Goal: Task Accomplishment & Management: Use online tool/utility

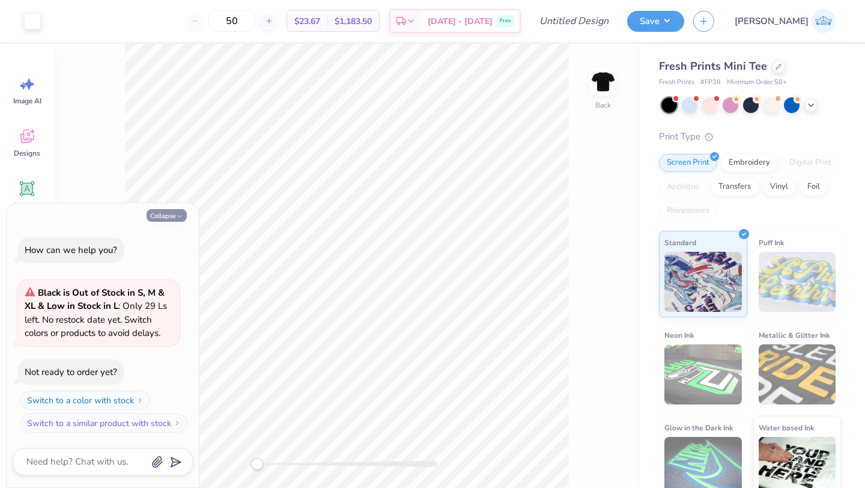
click at [160, 216] on button "Collapse" at bounding box center [167, 215] width 40 height 13
type textarea "x"
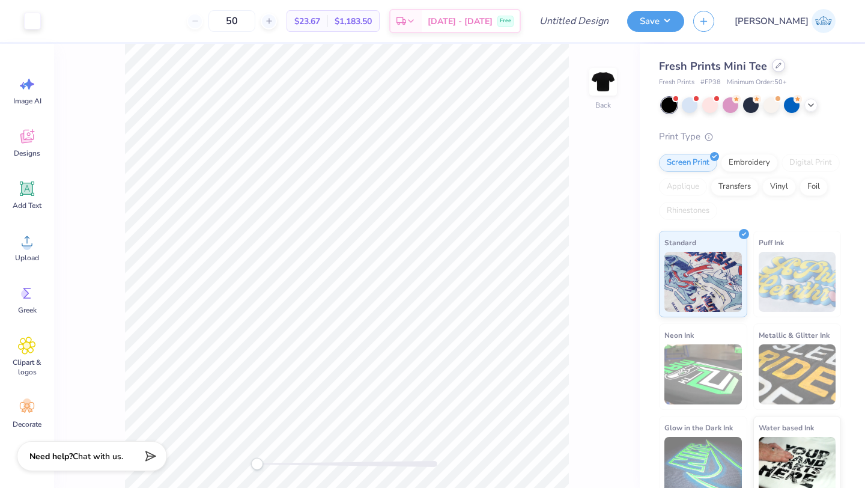
click at [773, 71] on div at bounding box center [778, 65] width 13 height 13
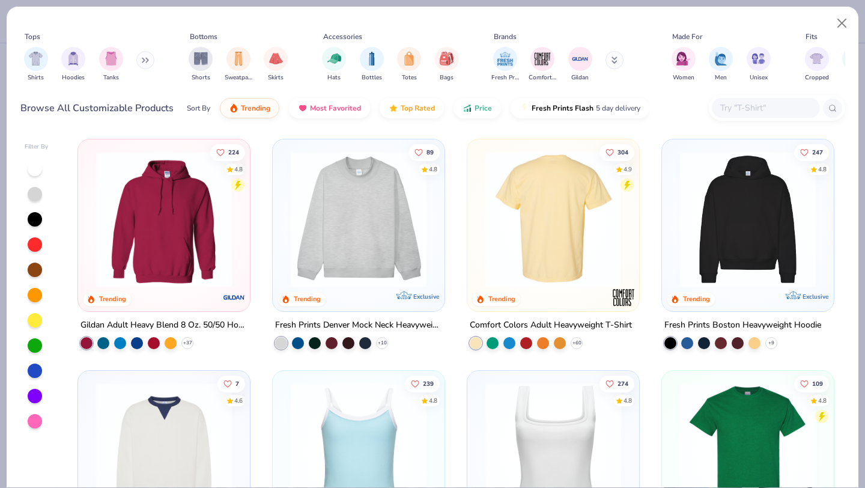
click at [515, 256] on img at bounding box center [553, 219] width 148 height 136
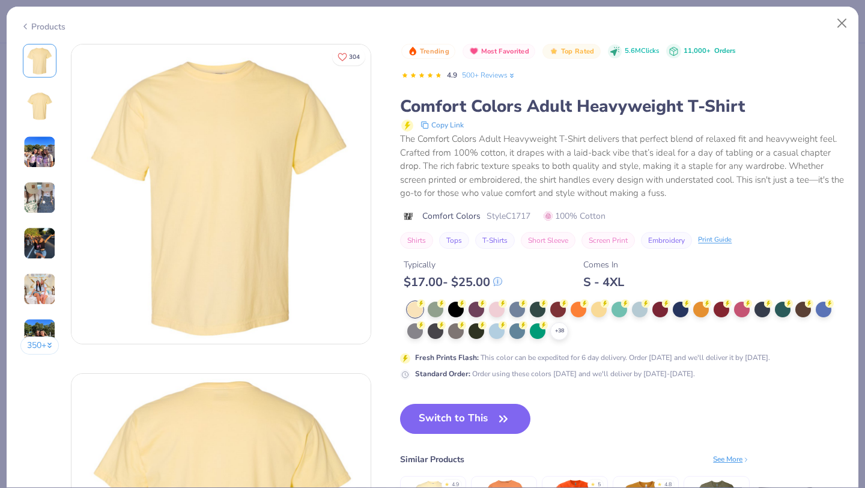
click at [495, 277] on div "$ 17.00 - $ 25.00" at bounding box center [453, 281] width 98 height 15
click at [500, 310] on div at bounding box center [497, 308] width 16 height 16
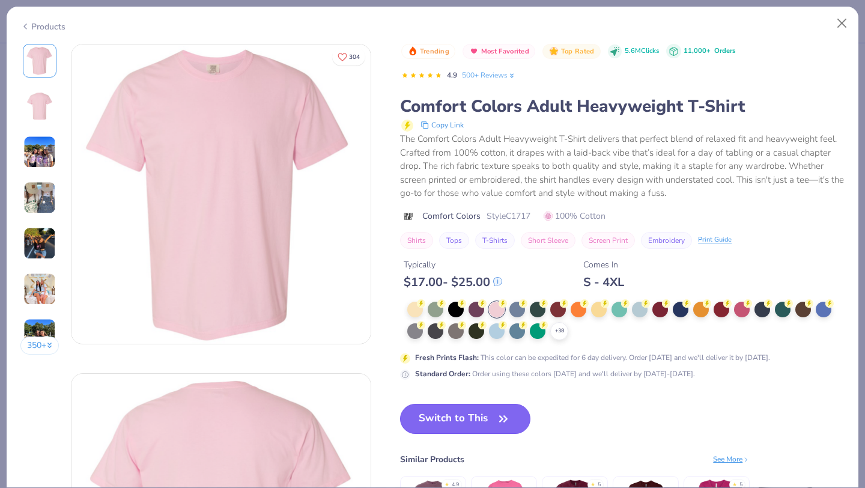
click at [489, 405] on button "Switch to This" at bounding box center [465, 419] width 130 height 30
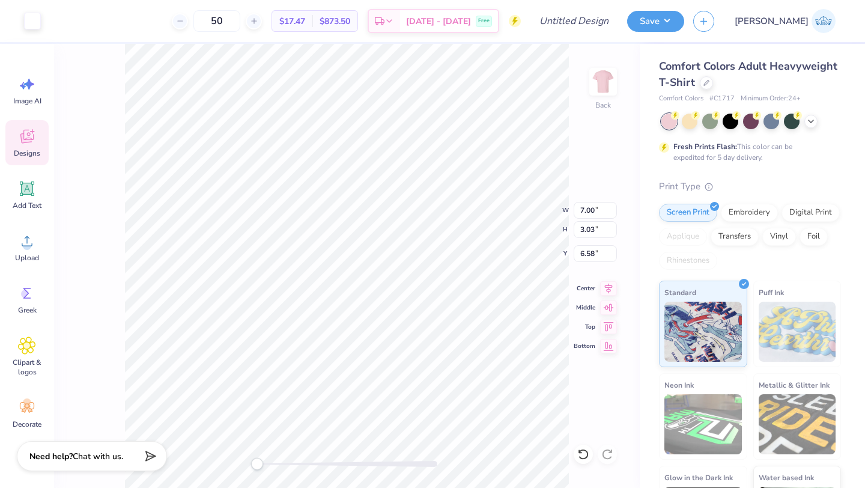
type input "9.35"
type input "4.05"
type input "3.83"
type input "10.74"
type input "4.65"
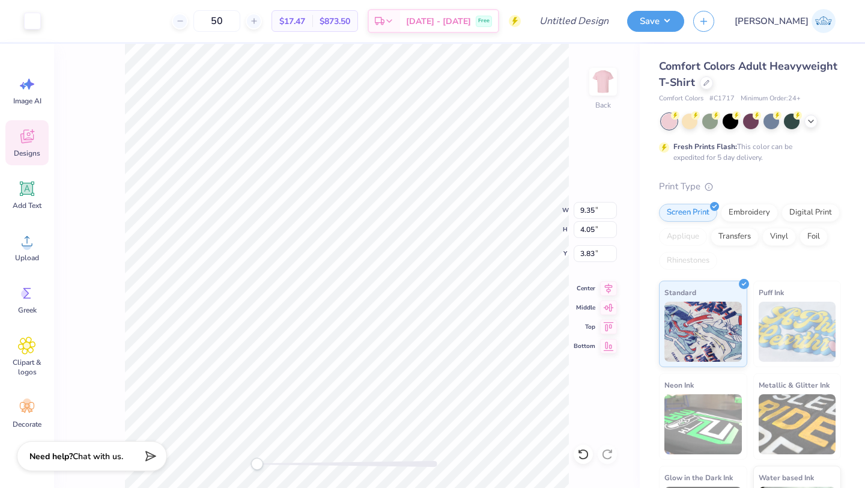
type input "3.00"
type input "2.63"
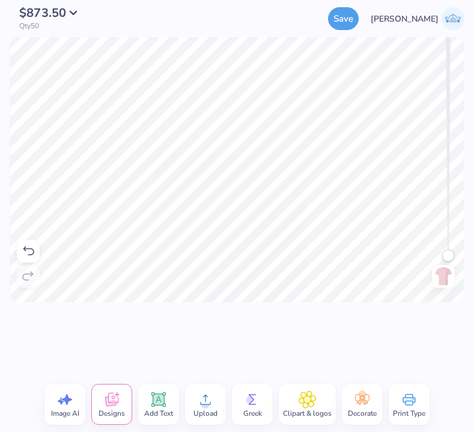
type textarea "S"
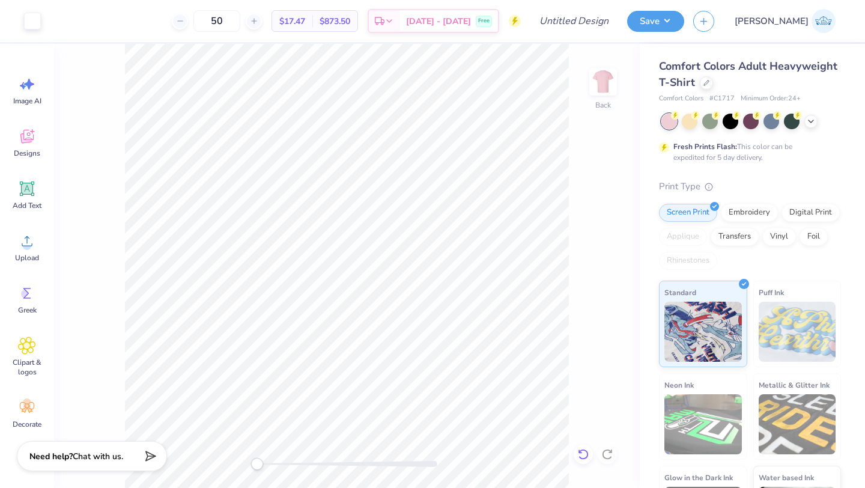
click at [582, 455] on icon at bounding box center [583, 454] width 12 height 12
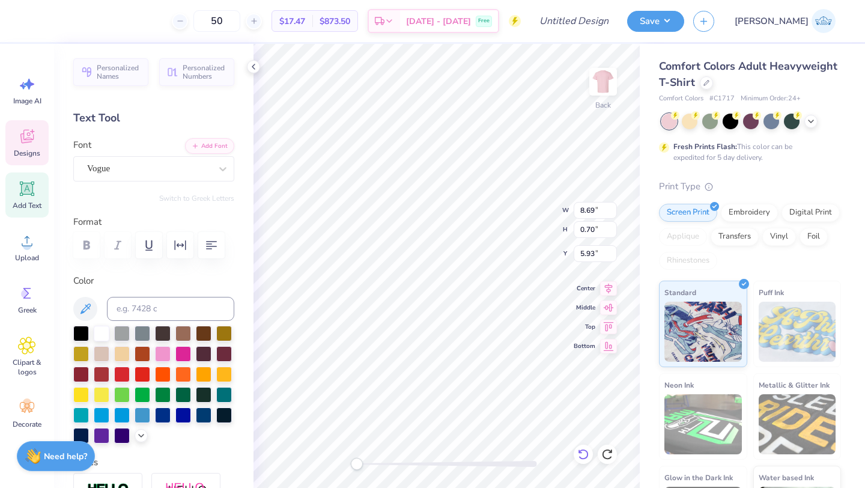
scroll to position [0, 2]
type textarea "sISTER [DEMOGRAPHIC_DATA] Sister"
type input "3.95"
type input "6.95"
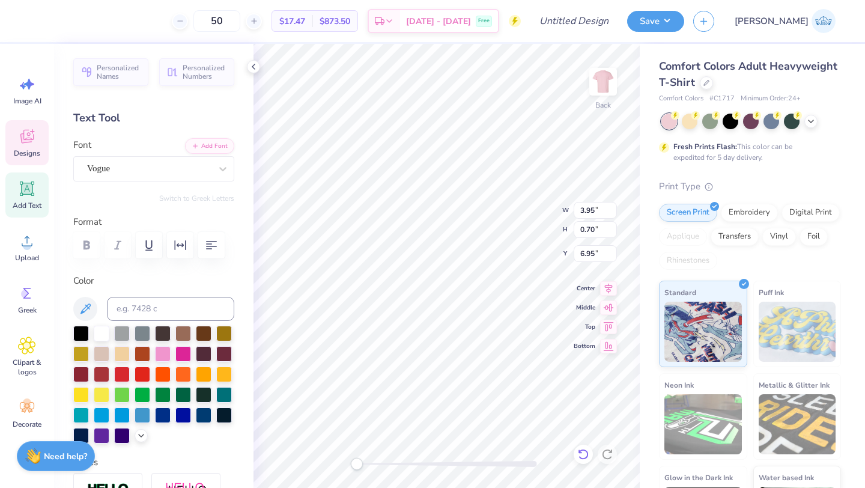
type textarea "2025"
type textarea "Love your Body Day"
type input "8.90"
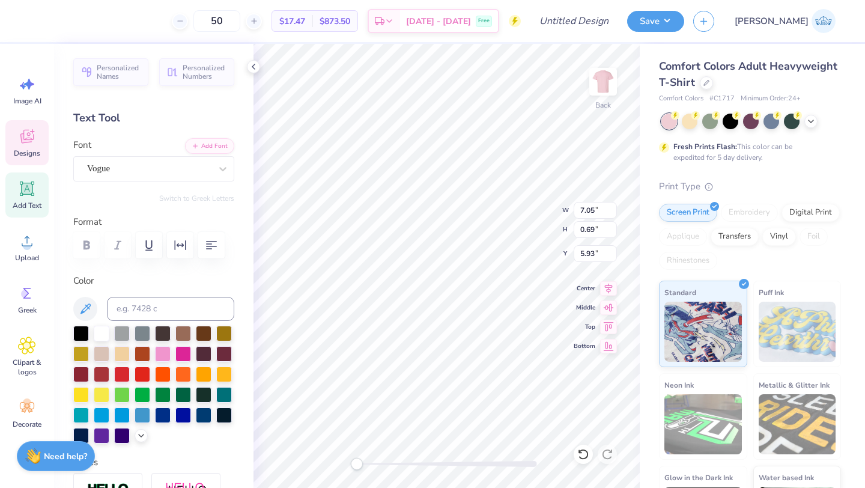
type input "0.87"
type input "14.17"
type input "1.05"
type input "4.55"
type input "8.90"
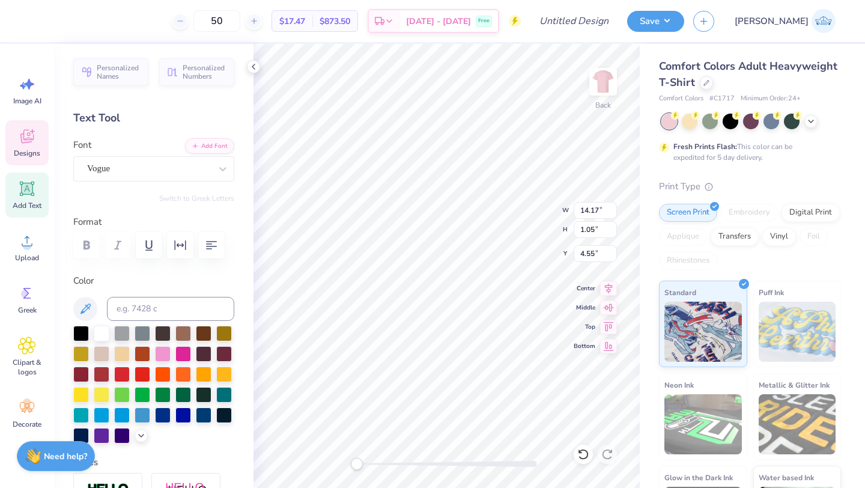
type input "0.87"
type input "3.67"
type input "1.77"
type input "0.69"
type input "6.96"
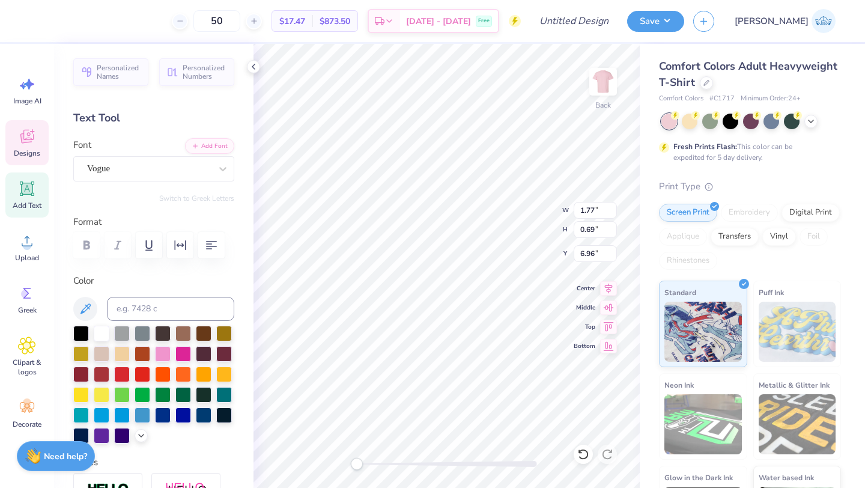
type input "3.33"
type input "1.31"
type input "6.20"
type input "2.97"
type input "1.16"
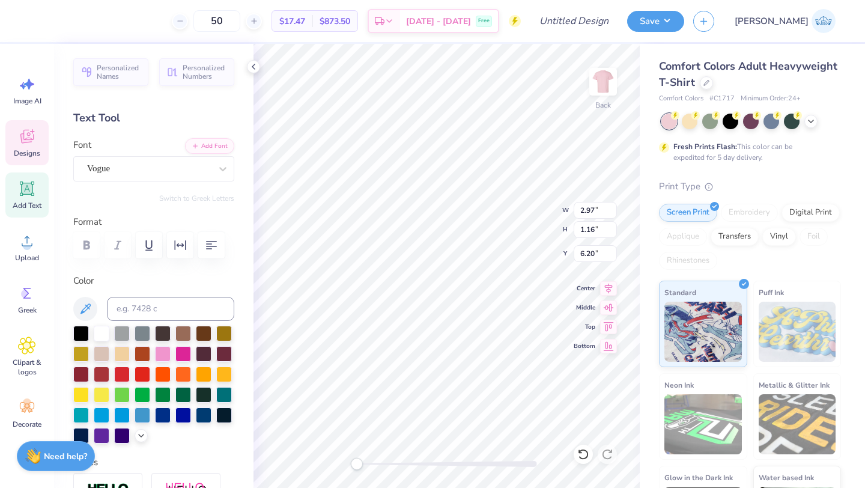
type input "14.17"
type input "1.05"
type input "5.15"
type textarea "Love your Body Day"
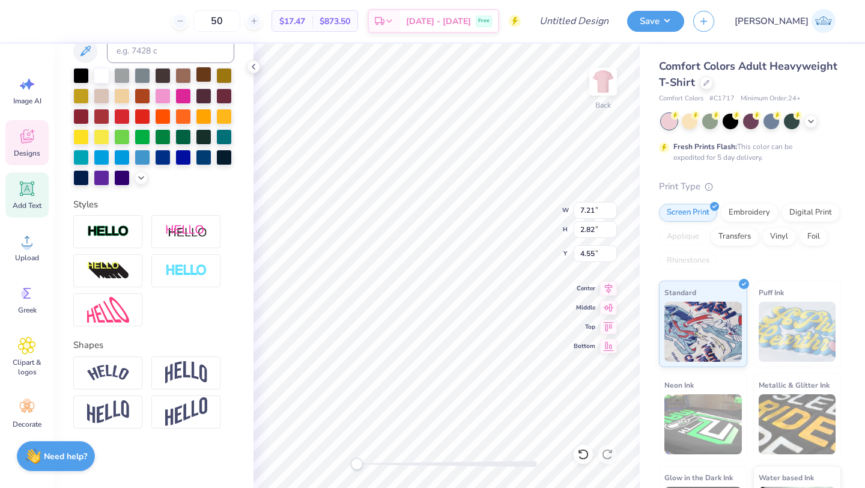
scroll to position [0, 0]
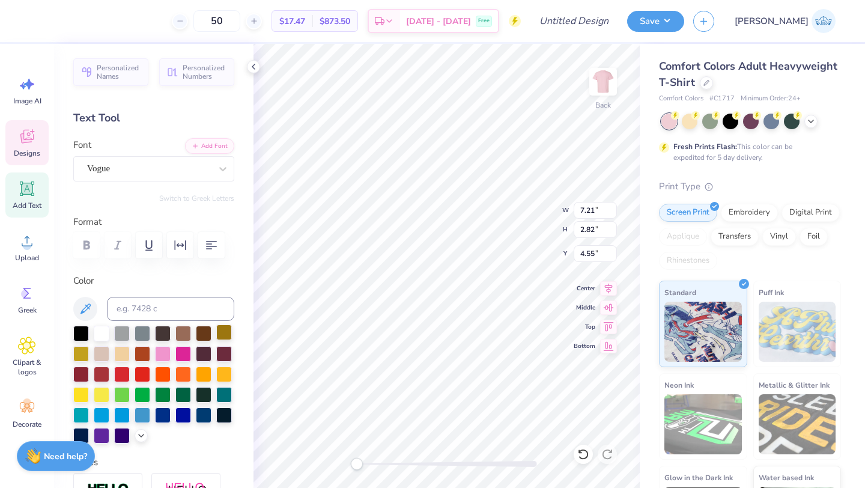
type input "6.94"
type input "2.71"
type input "13.22"
click at [181, 246] on icon "button" at bounding box center [180, 245] width 14 height 14
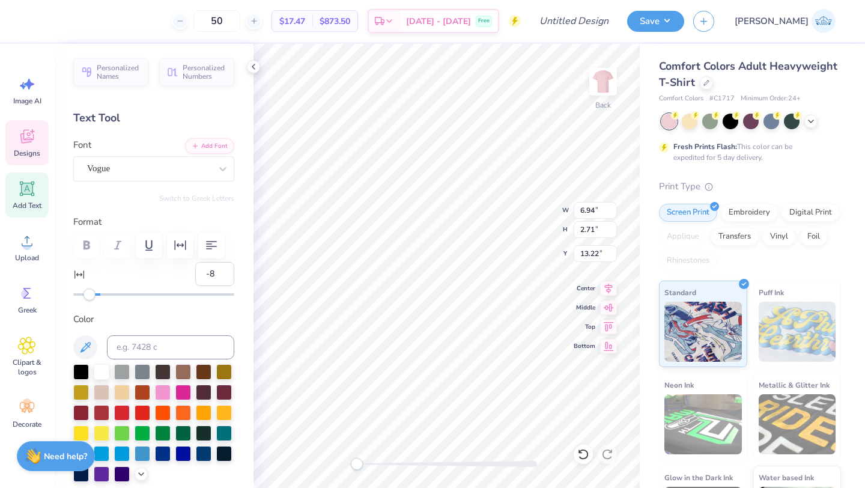
type input "-7"
drag, startPoint x: 102, startPoint y: 294, endPoint x: 91, endPoint y: 294, distance: 11.4
click at [91, 294] on div "Accessibility label" at bounding box center [89, 294] width 12 height 12
click at [579, 452] on icon at bounding box center [580, 451] width 2 height 2
type input "11.91"
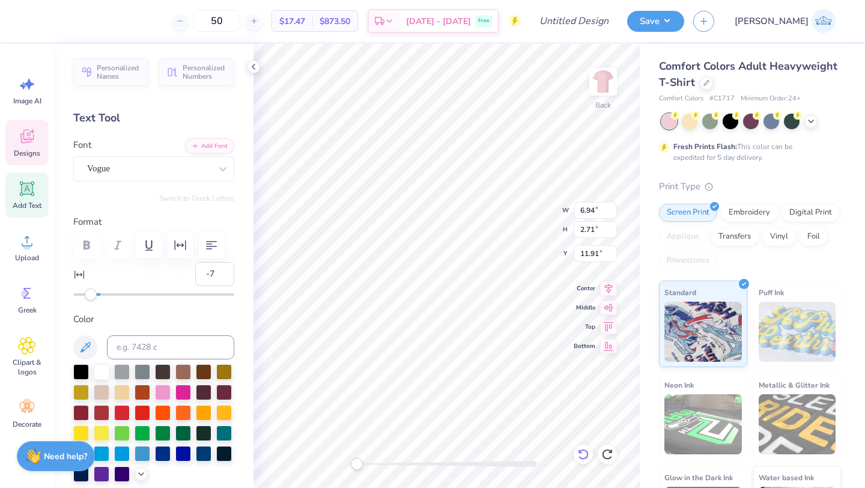
type input "0"
type input "10.94"
type input "1.08"
type input "2.56"
type input "-3"
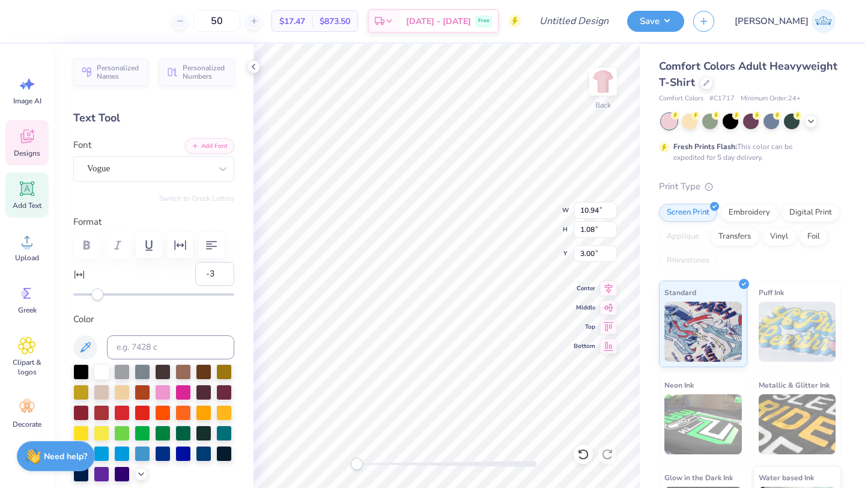
click at [96, 298] on div "Accessibility label" at bounding box center [97, 294] width 12 height 12
click at [577, 456] on icon at bounding box center [583, 454] width 12 height 12
click at [575, 450] on div at bounding box center [582, 453] width 19 height 19
click at [583, 453] on icon at bounding box center [583, 454] width 12 height 12
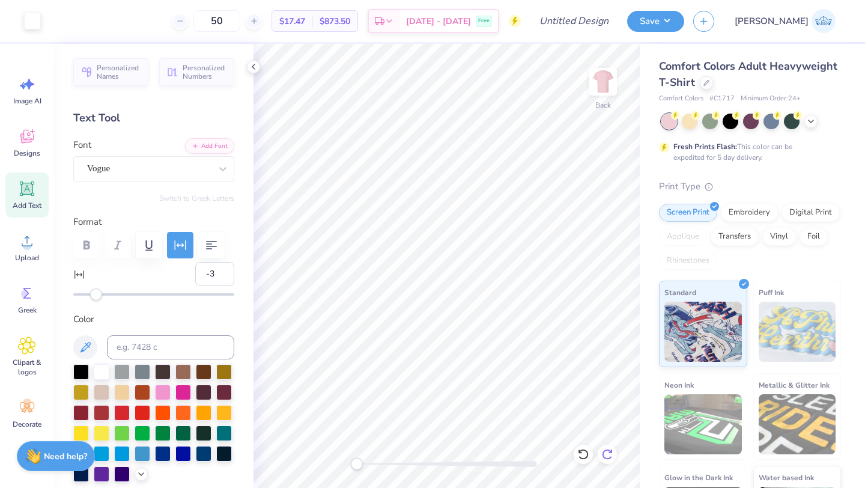
click at [611, 450] on icon at bounding box center [607, 454] width 12 height 12
click at [611, 452] on icon at bounding box center [610, 451] width 2 height 2
type input "0"
click at [523, 202] on div "Back W 10.94 10.94 " H 1.08 1.08 " Y 3.00 3.00 " Center Middle Top Bottom" at bounding box center [446, 266] width 386 height 444
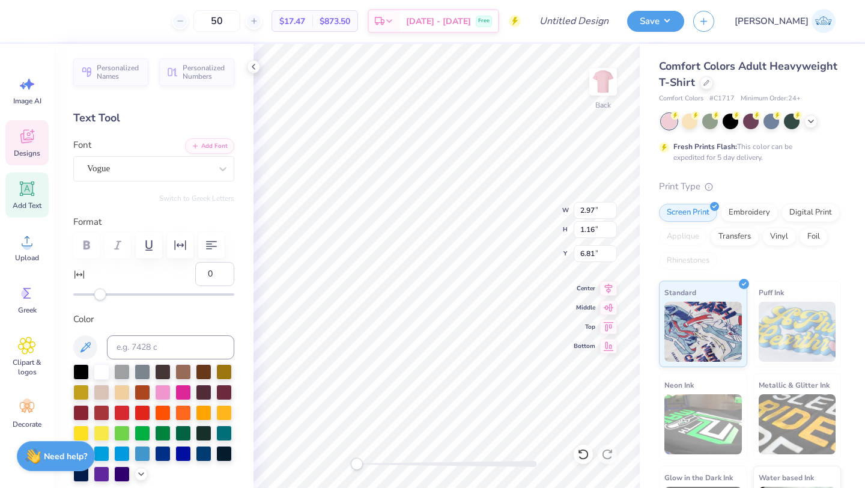
type textarea "Love your"
type textarea "body day"
type input "10.94"
type input "1.08"
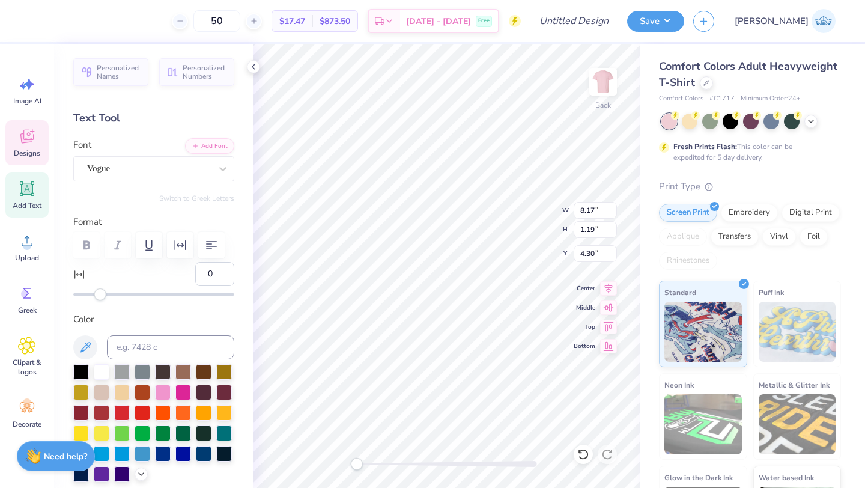
type input "3.00"
type input "7.18"
type input "1.17"
type input "6.30"
type input "10.94"
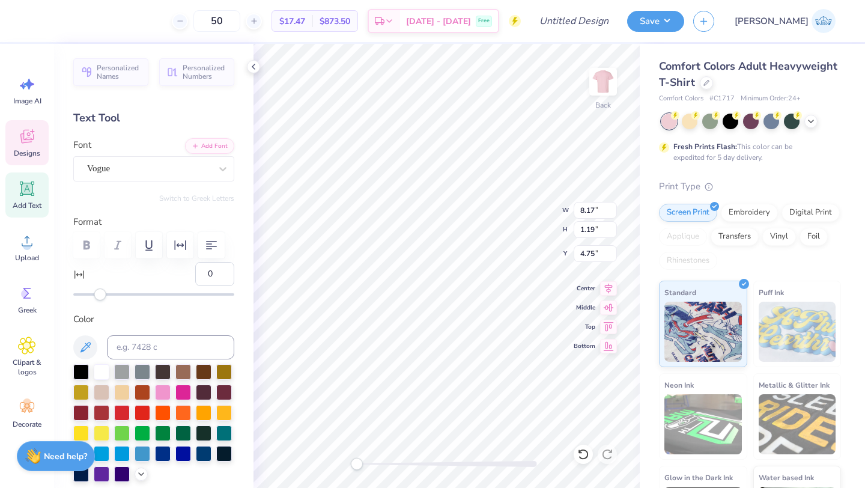
type input "1.08"
type input "3.25"
type input "2.97"
type input "1.16"
type input "7.82"
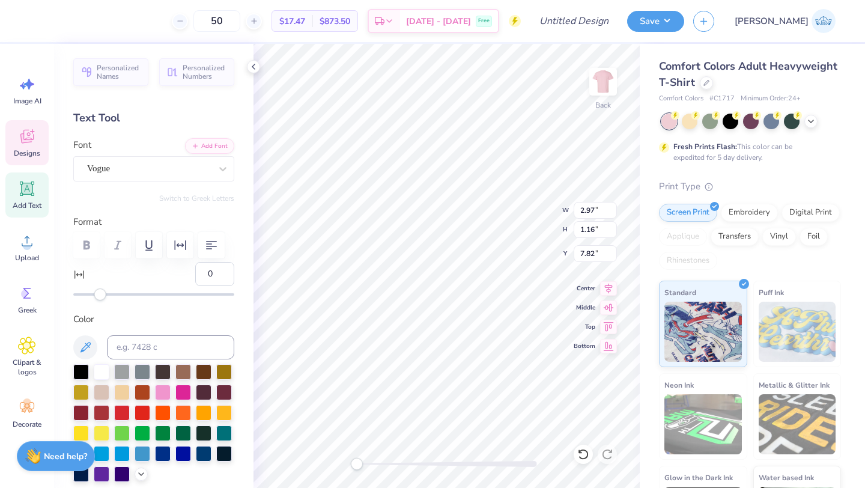
type input "7.18"
type input "1.17"
type input "5.95"
type input "8.17"
type input "1.19"
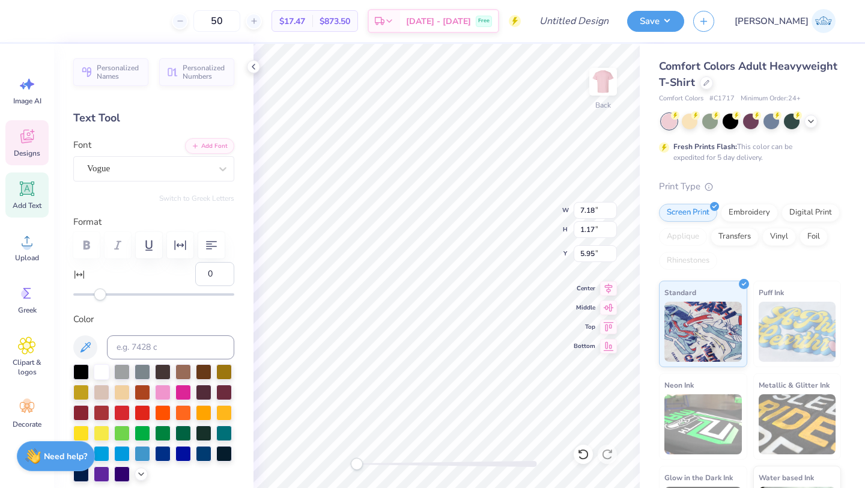
type input "4.75"
type input "10.94"
type input "1.08"
type input "3.25"
type input "12.12"
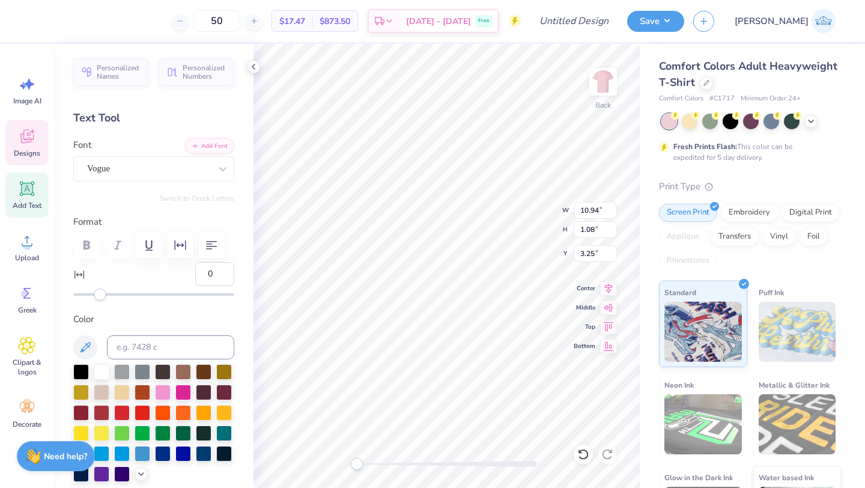
type input "1.19"
type input "13.47"
type input "1.32"
click at [513, 213] on div "Back W 13.47 13.47 " H 1.32 1.32 " Y 3.25 3.25 " Center Middle Top Bottom" at bounding box center [446, 266] width 386 height 444
type input "7.18"
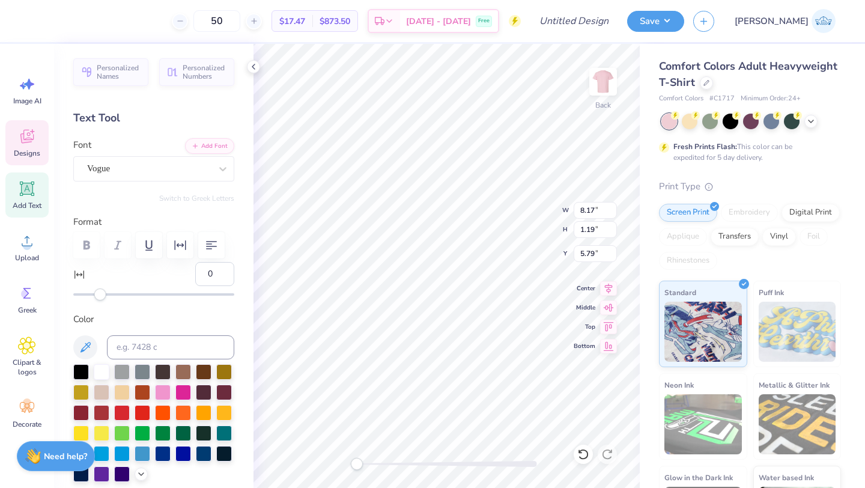
type input "1.17"
type input "6.98"
click at [506, 204] on div "Back W 7.18 H 1.17 Y 6.16 Center Middle Top Bottom" at bounding box center [446, 266] width 386 height 444
type input "2.37"
type input "0.93"
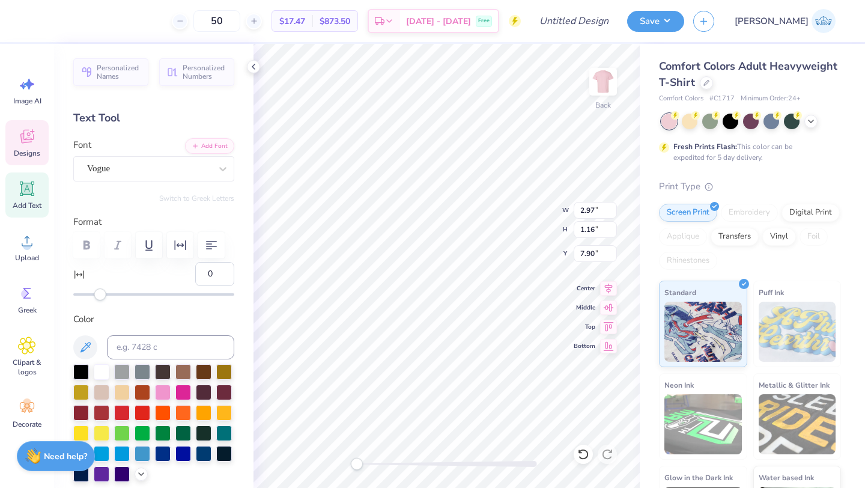
type input "7.89"
click at [516, 231] on div "Back W 13.47 H 1.32 Y 3.00 Center Middle Top Bottom" at bounding box center [446, 266] width 386 height 444
click at [18, 152] on span "Designs" at bounding box center [27, 153] width 26 height 10
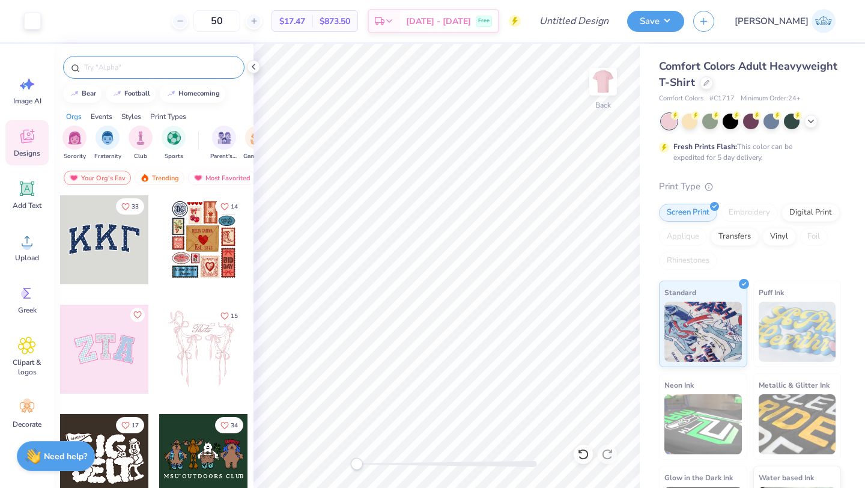
click at [107, 76] on div at bounding box center [153, 67] width 181 height 23
click at [103, 71] on input "text" at bounding box center [160, 67] width 154 height 12
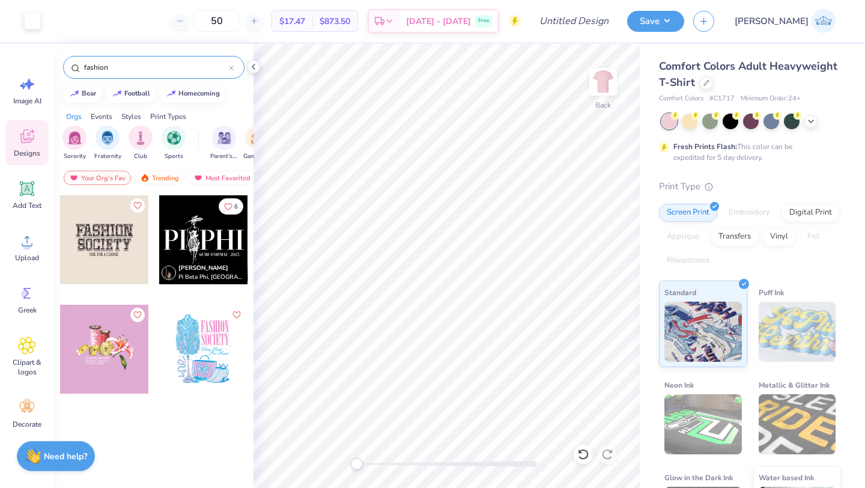
click at [202, 339] on div at bounding box center [203, 348] width 89 height 89
click at [135, 74] on div "fashion" at bounding box center [153, 67] width 181 height 23
click at [135, 70] on input "fashion" at bounding box center [156, 67] width 146 height 12
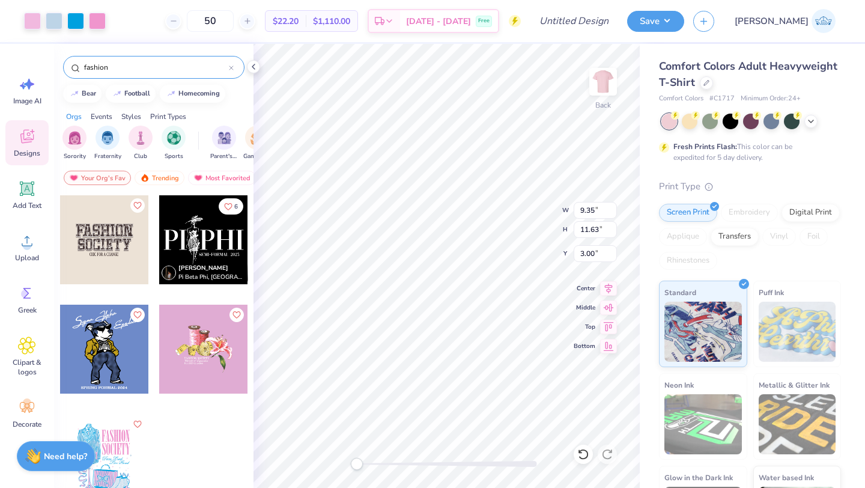
type input "fashion"
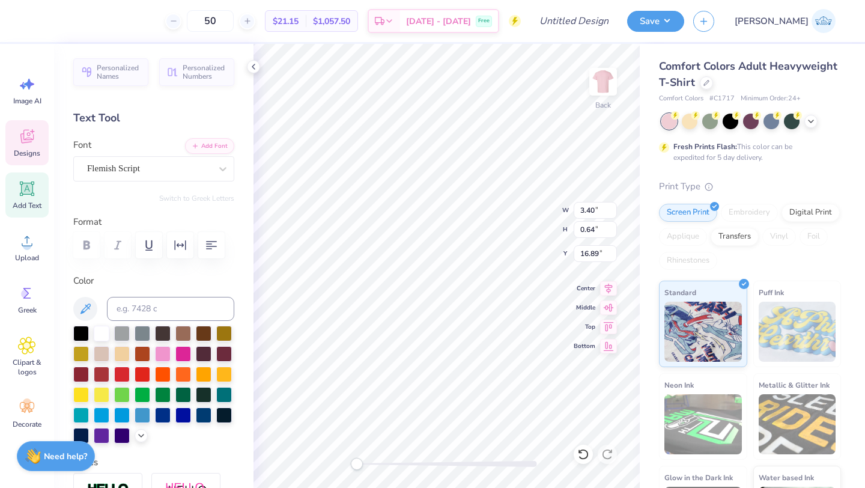
scroll to position [0, 0]
type textarea "2025."
click at [100, 335] on div at bounding box center [102, 332] width 16 height 16
type input "9.09"
type input "11.63"
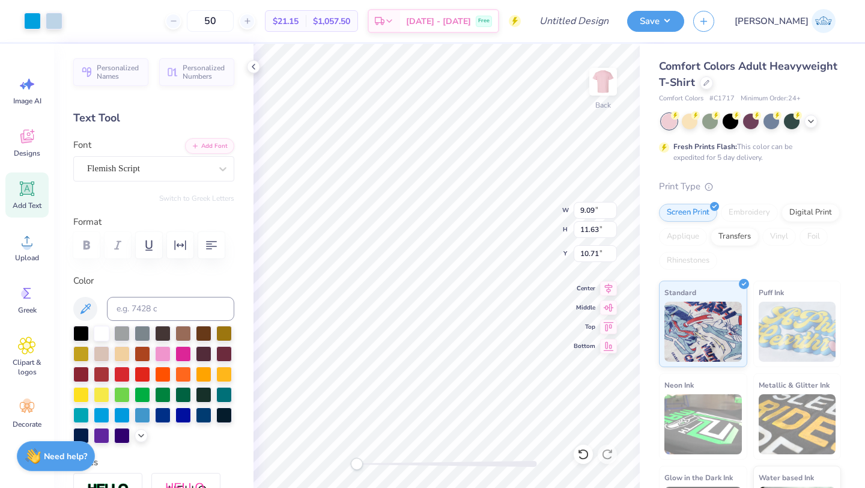
type input "10.71"
type input "5.96"
type input "1.88"
type input "2.37"
type input "0.93"
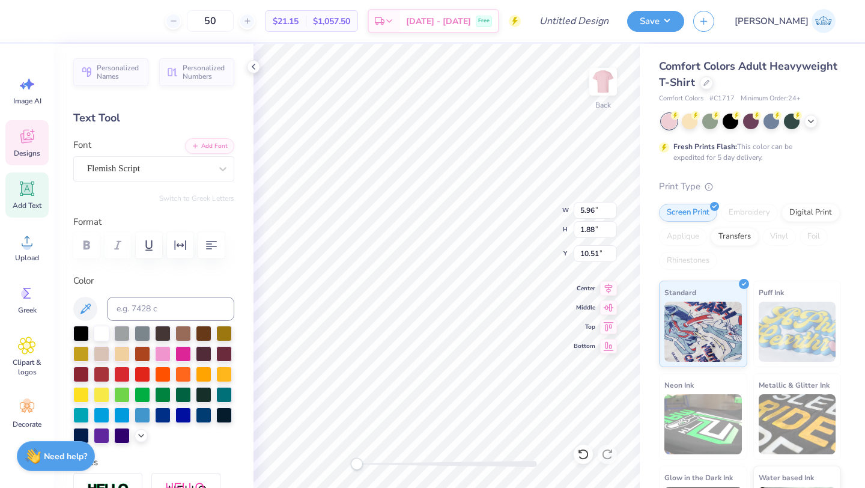
type input "7.99"
type input "5.96"
type input "1.88"
type input "9.54"
type textarea "2025"
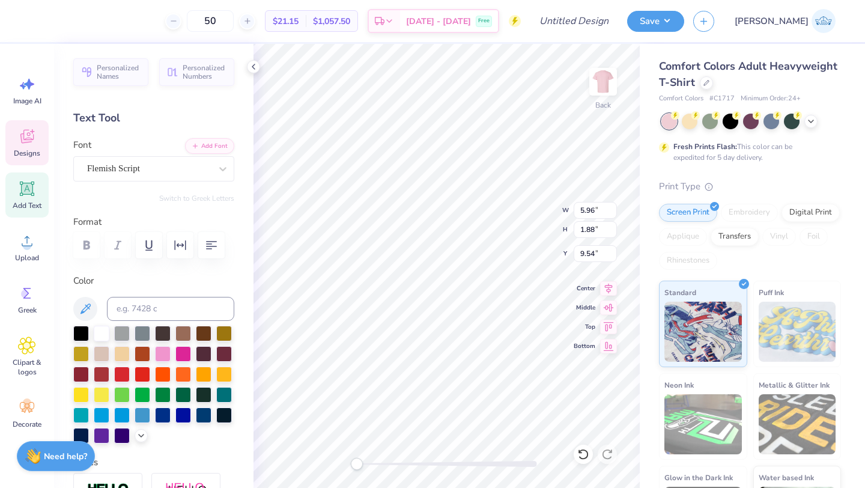
type input "9.09"
type input "11.63"
type input "10.61"
type input "5.81"
type input "1.88"
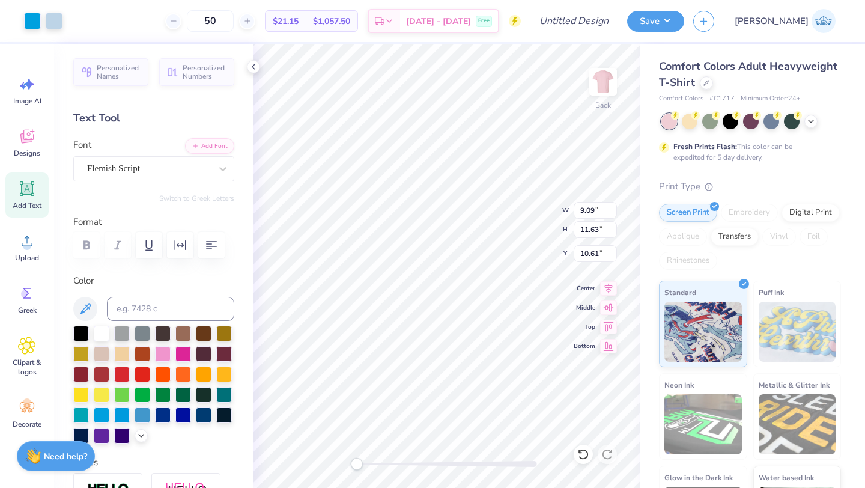
type input "9.54"
type input "3.75"
type input "1.21"
click at [175, 21] on line at bounding box center [173, 21] width 5 height 0
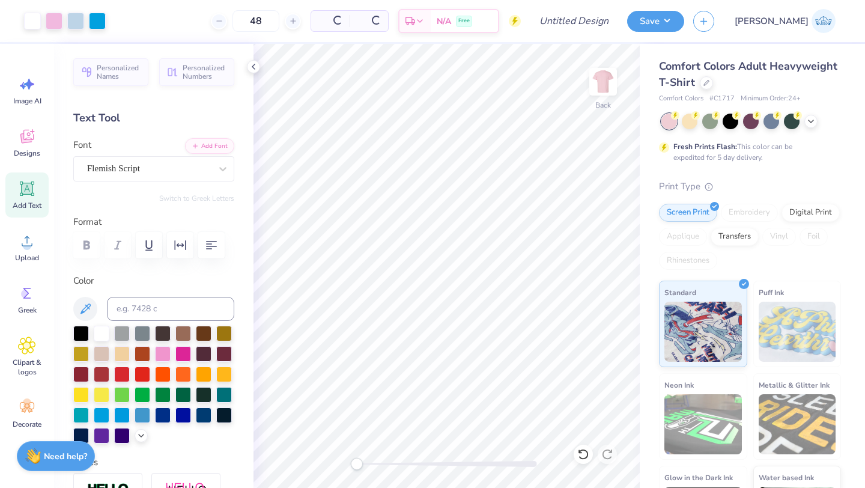
click at [255, 22] on div "48 Per Item Total Est. Delivery N/A Free" at bounding box center [318, 21] width 406 height 42
click at [252, 23] on icon at bounding box center [247, 21] width 8 height 8
click at [247, 23] on line at bounding box center [247, 21] width 0 height 5
click at [234, 19] on input "50" at bounding box center [210, 21] width 47 height 22
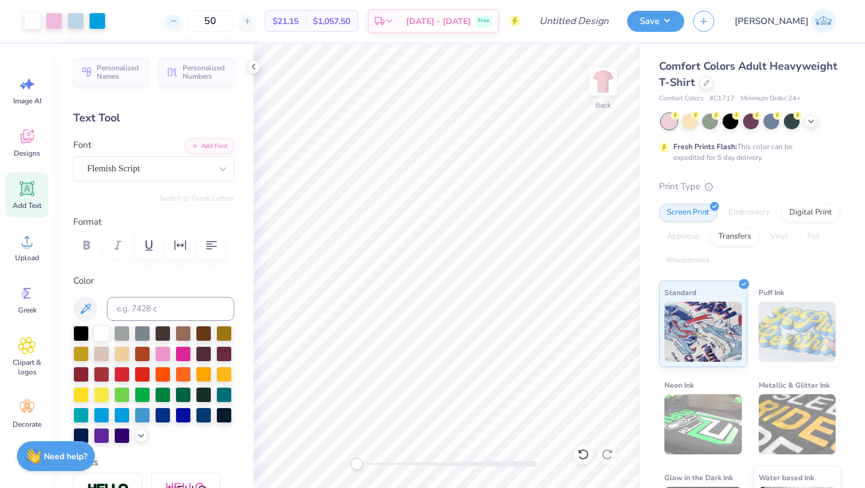
click at [181, 19] on div at bounding box center [173, 21] width 16 height 16
type input "48"
click at [581, 452] on icon at bounding box center [583, 454] width 12 height 12
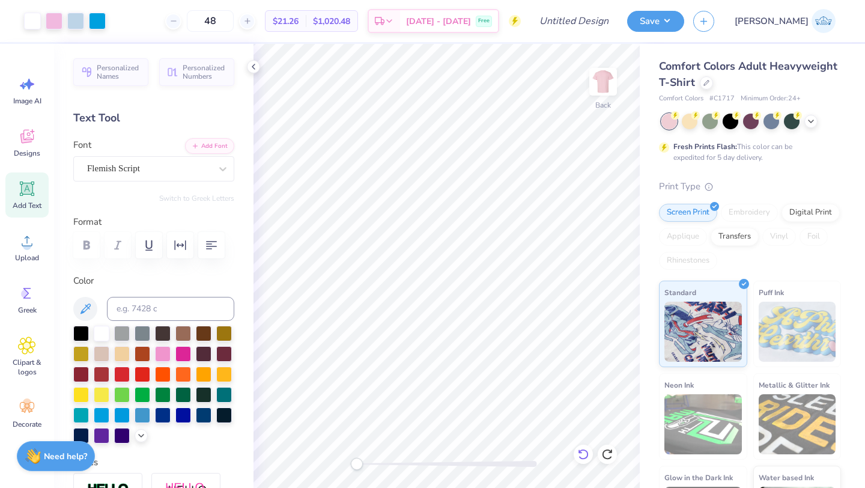
click at [581, 452] on icon at bounding box center [583, 454] width 12 height 12
click at [609, 451] on icon at bounding box center [607, 454] width 12 height 12
type input "10.57"
click at [584, 449] on icon at bounding box center [583, 454] width 12 height 12
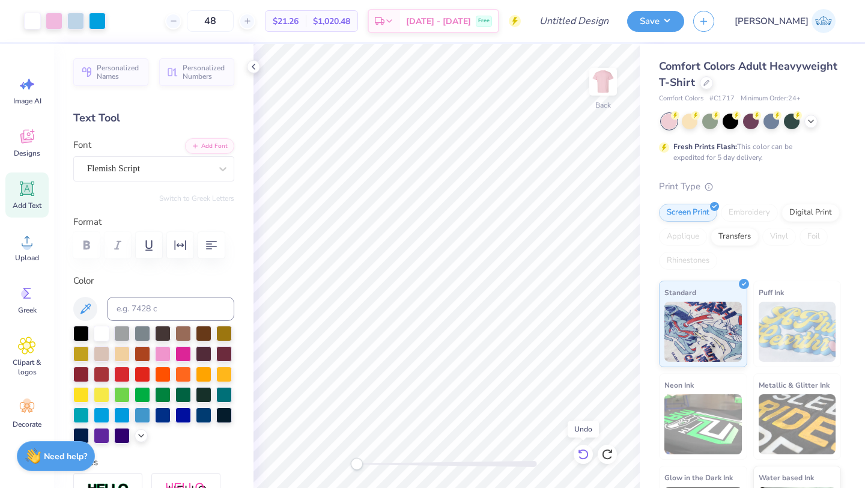
click at [585, 450] on icon at bounding box center [583, 454] width 10 height 11
click at [612, 450] on icon at bounding box center [607, 454] width 12 height 12
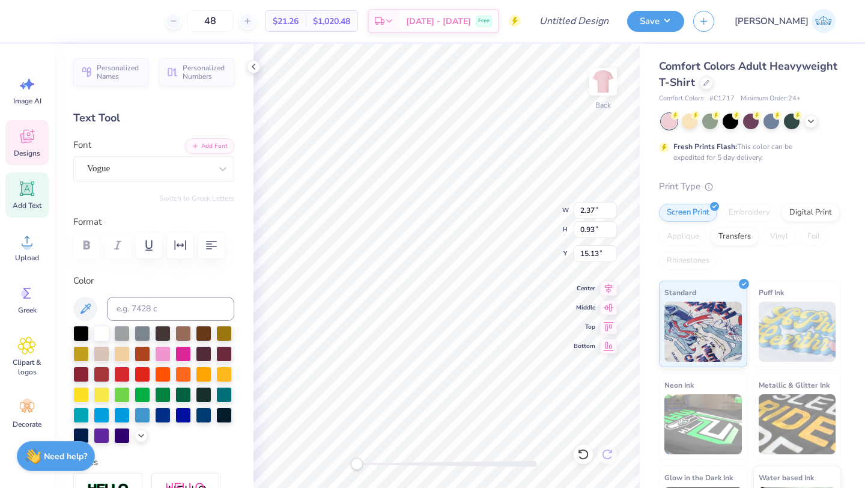
type input "0.42"
type input "0.64"
type input "15.75"
click at [510, 229] on div "Back W 11.46 11.46 " H 12.56 12.56 " Y 9.68 9.68 " Center Middle Top Bottom" at bounding box center [446, 266] width 386 height 444
type input "3.75"
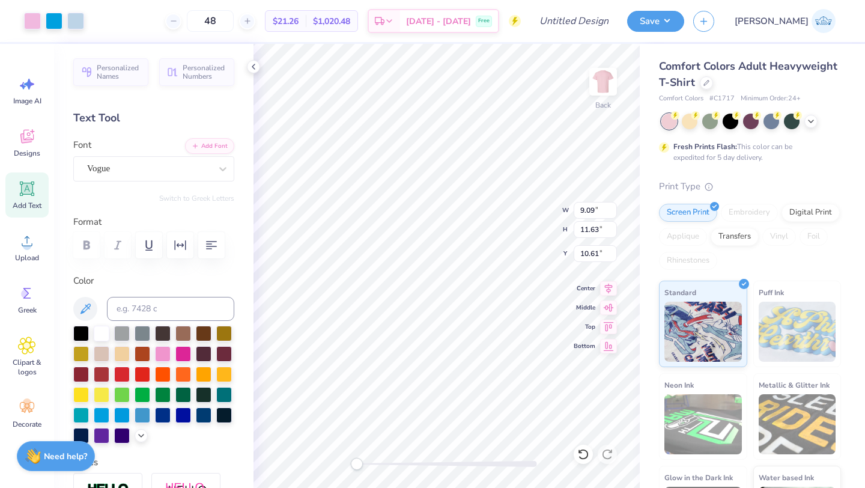
type input "1.21"
type input "7.92"
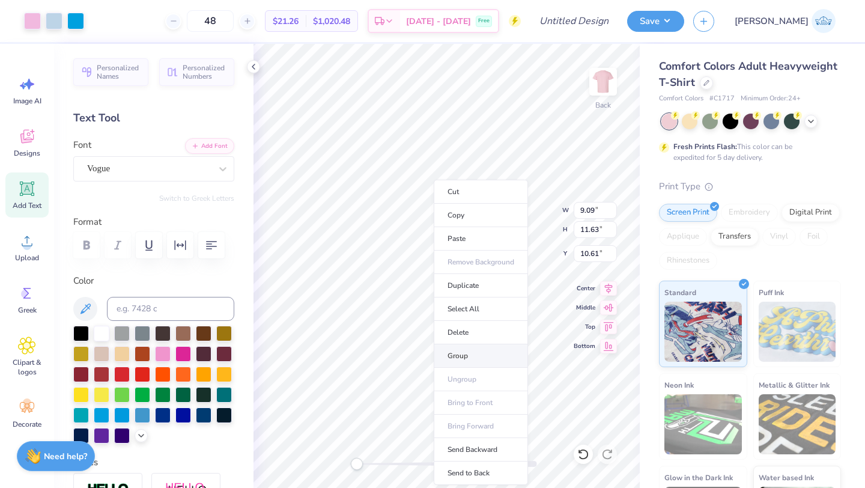
click at [467, 352] on li "Group" at bounding box center [481, 355] width 94 height 23
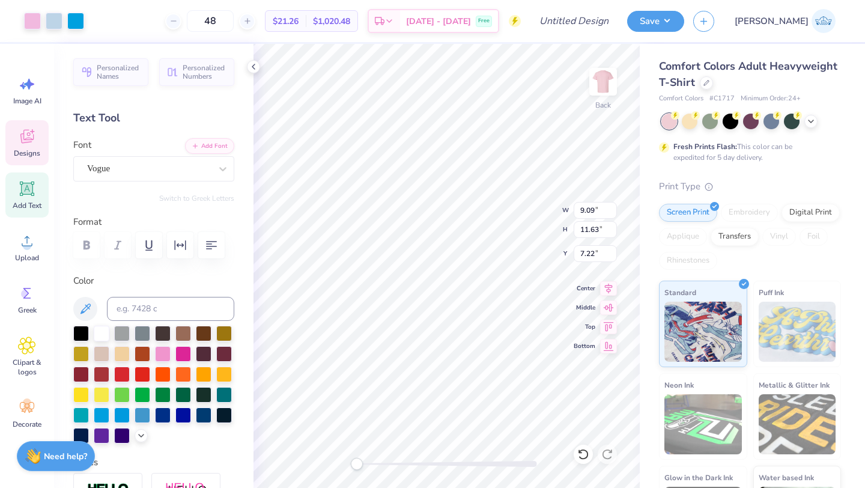
click at [28, 134] on icon at bounding box center [27, 136] width 18 height 18
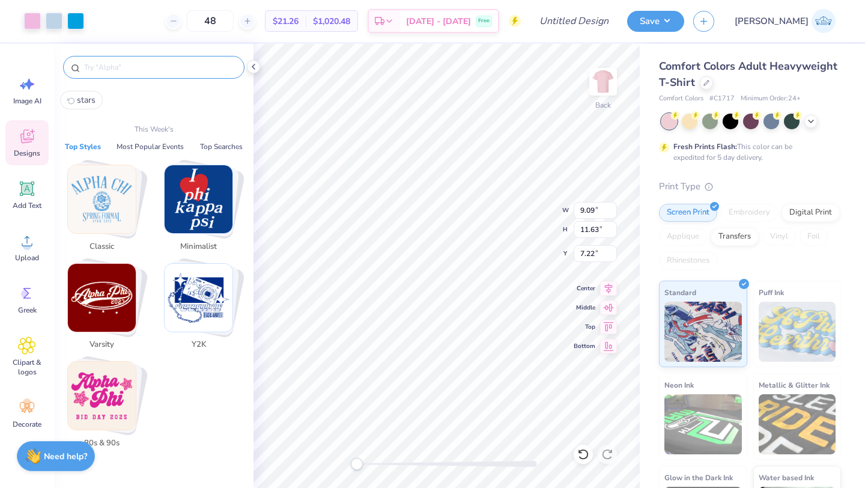
click at [134, 70] on input "text" at bounding box center [160, 67] width 154 height 12
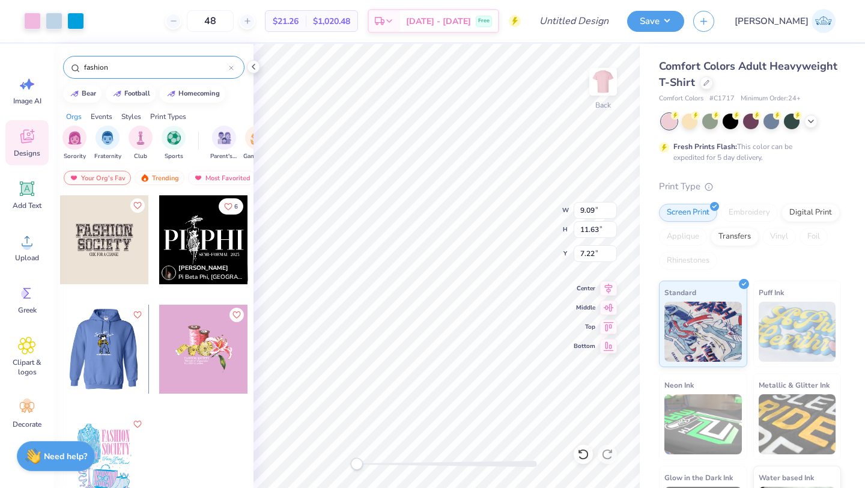
type input "fashion"
click at [187, 330] on div at bounding box center [203, 348] width 89 height 89
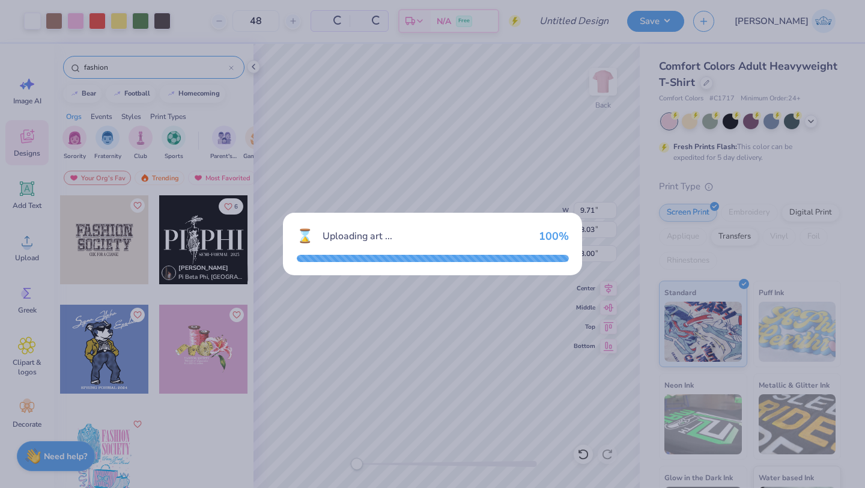
type input "9.71"
type input "8.03"
type input "3.00"
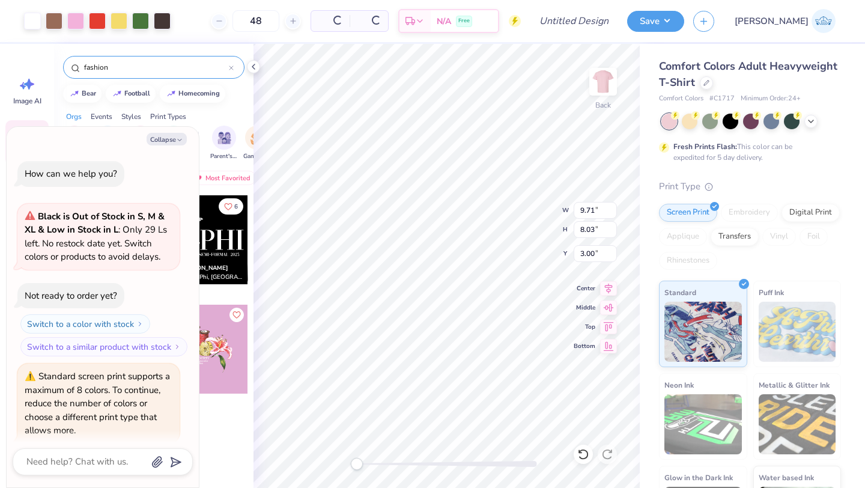
scroll to position [43, 0]
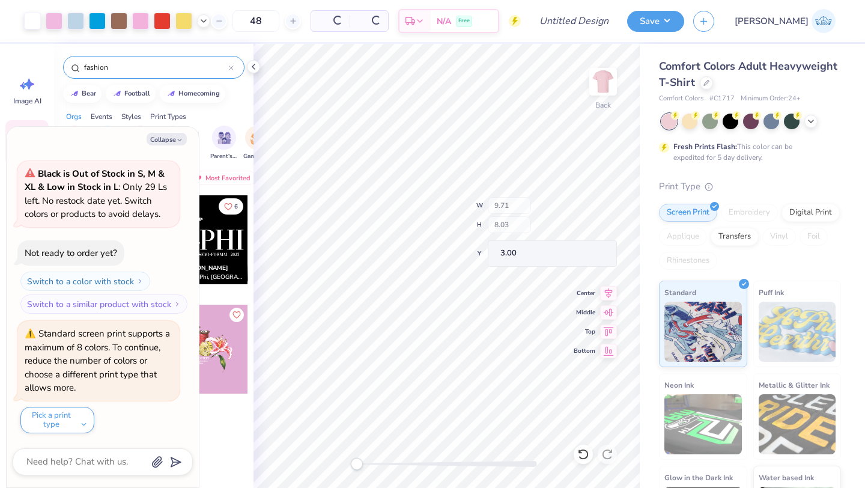
type textarea "x"
type input "7.33"
type input "5.20"
type input "9.45"
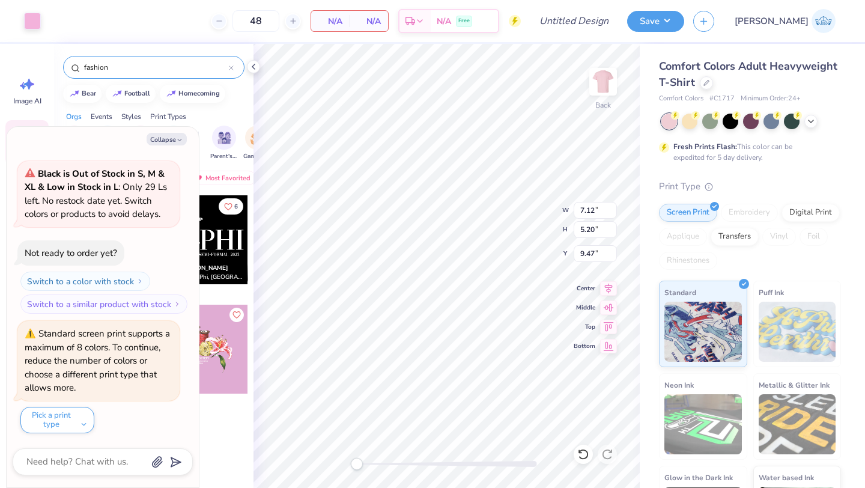
type textarea "x"
type input "7.33"
type input "9.45"
type textarea "x"
type input "7.12"
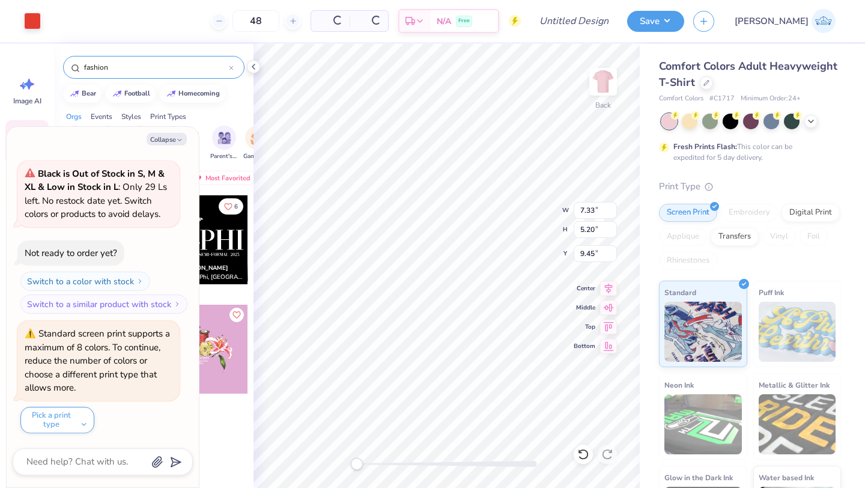
type input "9.47"
type textarea "x"
type input "9.71"
type input "5.67"
type input "8.99"
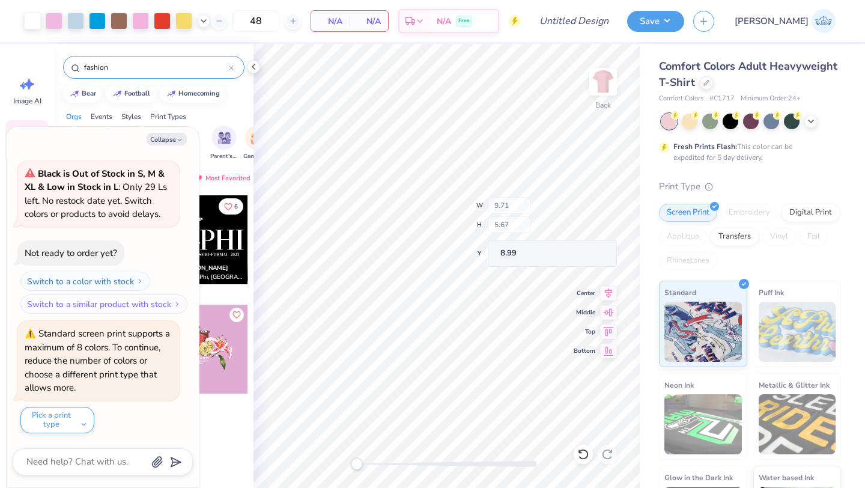
type textarea "x"
type input "5.81"
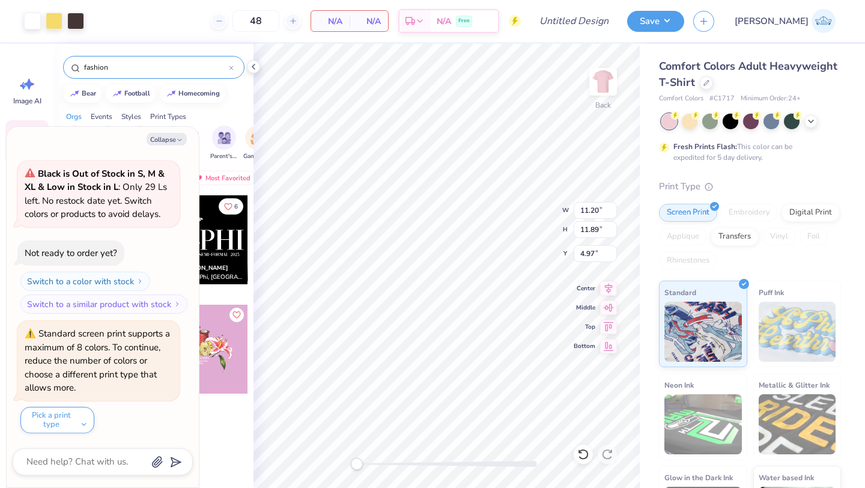
type textarea "x"
type input "5.05"
click at [581, 447] on div at bounding box center [582, 453] width 19 height 19
click at [581, 446] on div at bounding box center [582, 453] width 19 height 19
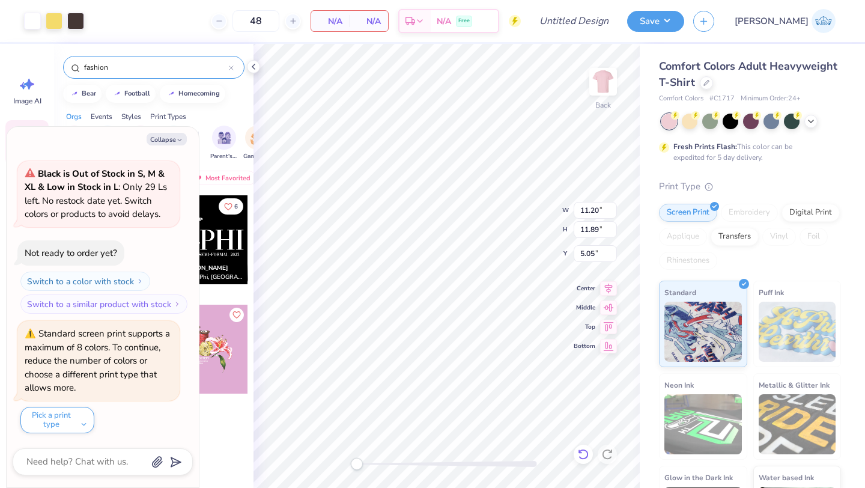
click at [581, 446] on div at bounding box center [582, 453] width 19 height 19
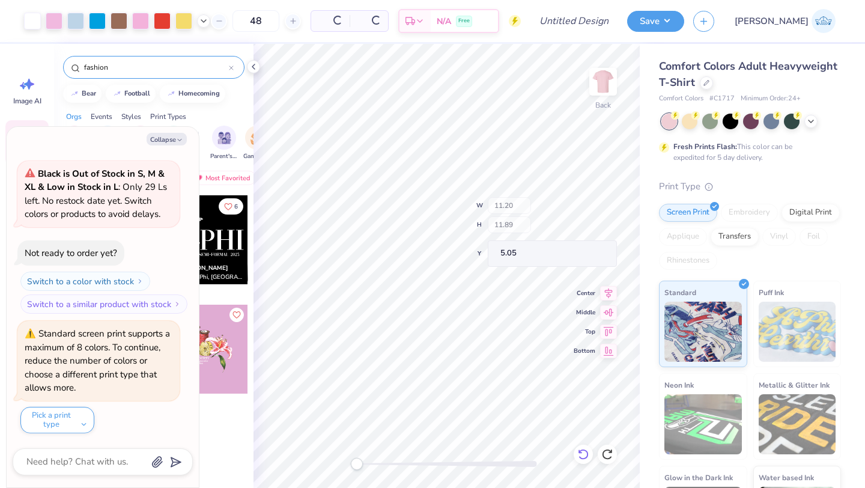
click at [581, 459] on icon at bounding box center [583, 454] width 12 height 12
click at [172, 145] on div "Collapse How can we help you? Black is Out of Stock in S, M & XL & Low in Stock…" at bounding box center [103, 307] width 192 height 360
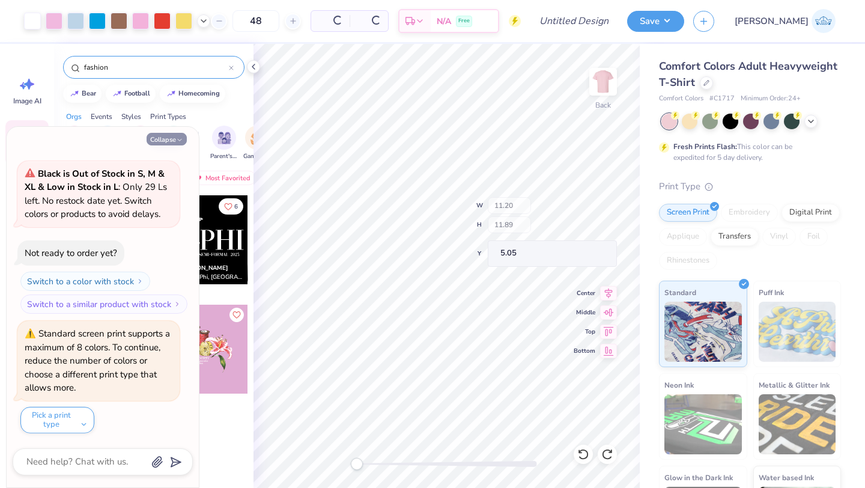
click at [174, 138] on button "Collapse" at bounding box center [167, 139] width 40 height 13
click at [178, 142] on icon "button" at bounding box center [179, 139] width 7 height 7
click at [174, 138] on button "Collapse" at bounding box center [167, 139] width 40 height 13
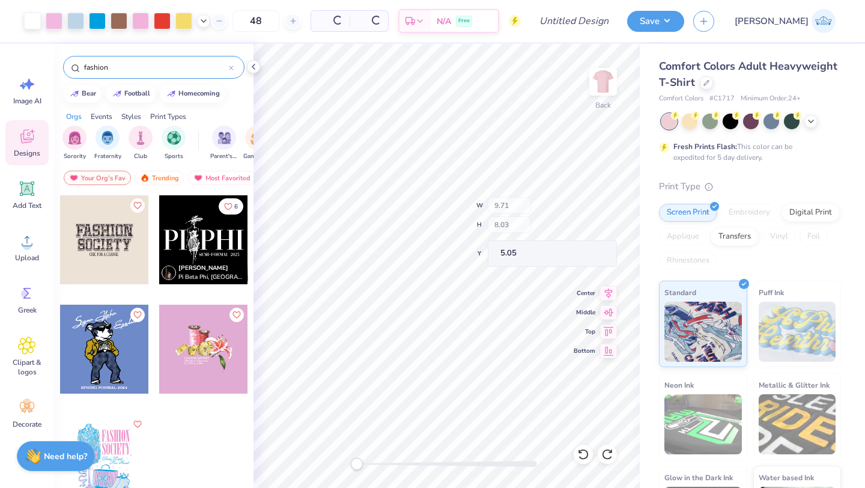
type textarea "x"
type input "9.71"
type input "8.03"
type input "3.00"
type textarea "x"
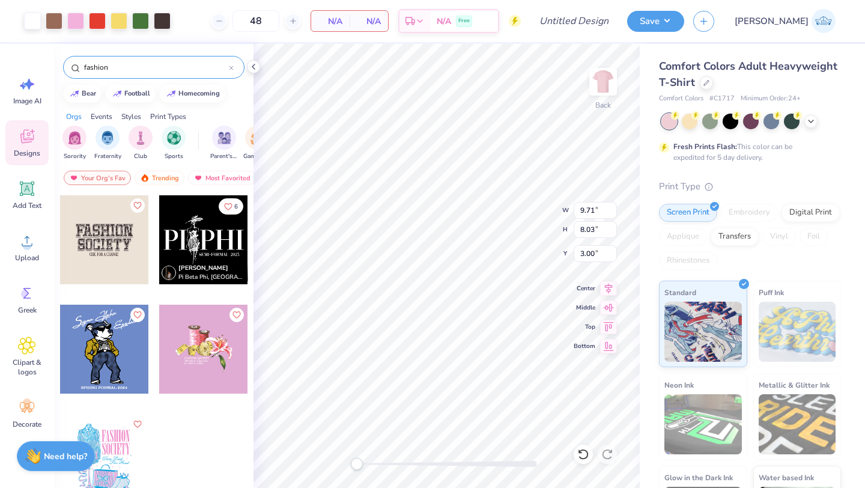
type input "9.09"
type input "11.63"
type input "11.48"
type input "9.71"
type input "8.03"
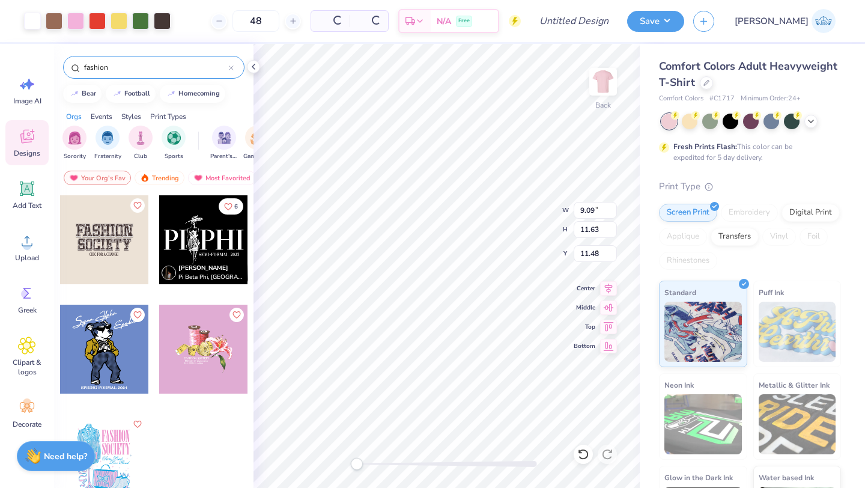
type input "9.56"
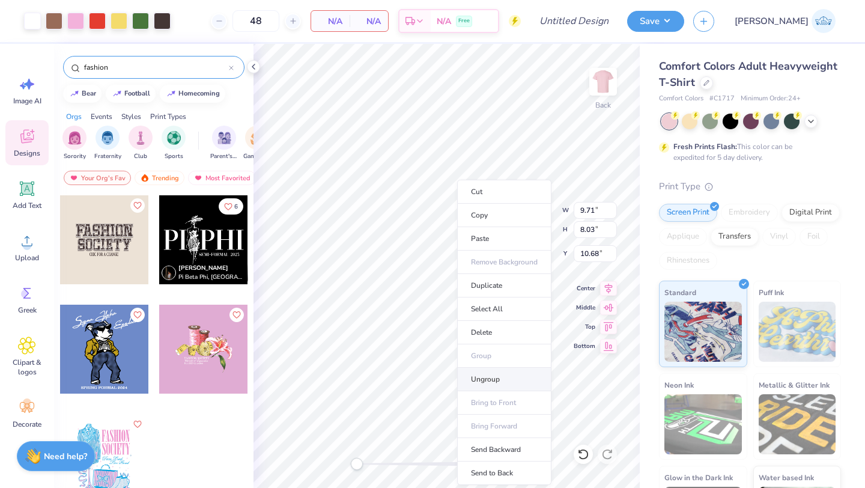
click at [489, 375] on li "Ungroup" at bounding box center [504, 378] width 94 height 23
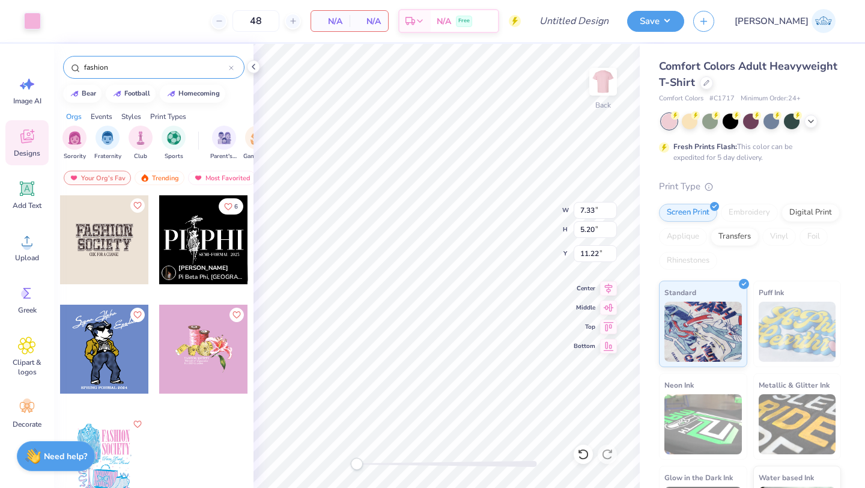
type input "7.33"
type input "11.22"
type input "9.71"
type input "5.67"
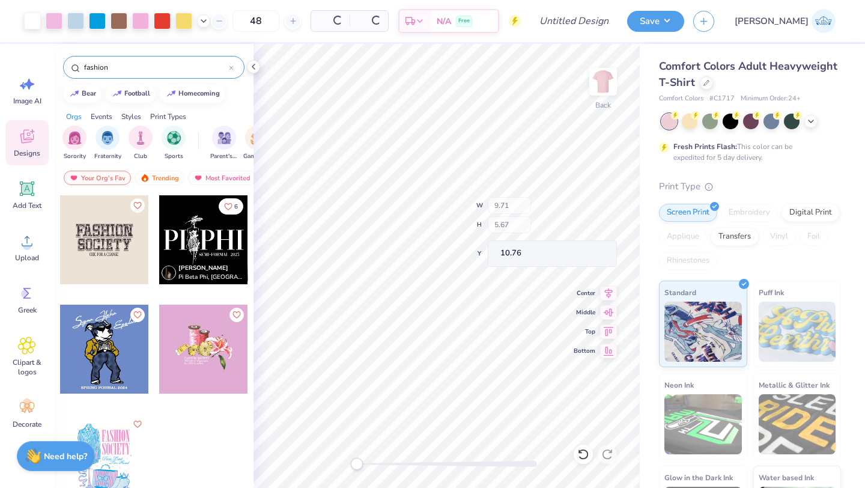
type input "5.57"
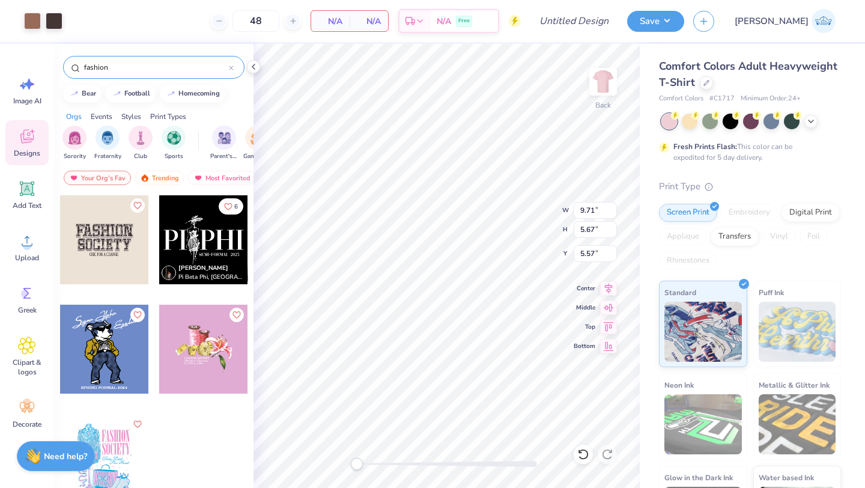
type input "8.89"
type input "7.63"
type input "10.69"
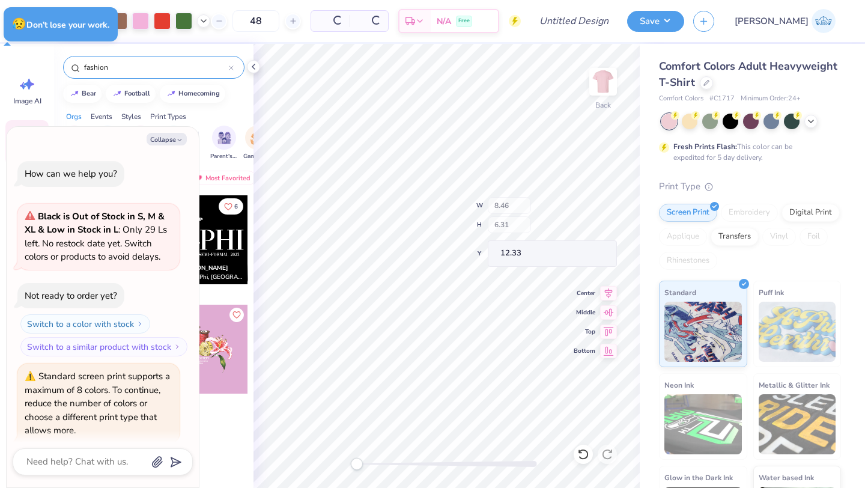
scroll to position [162, 0]
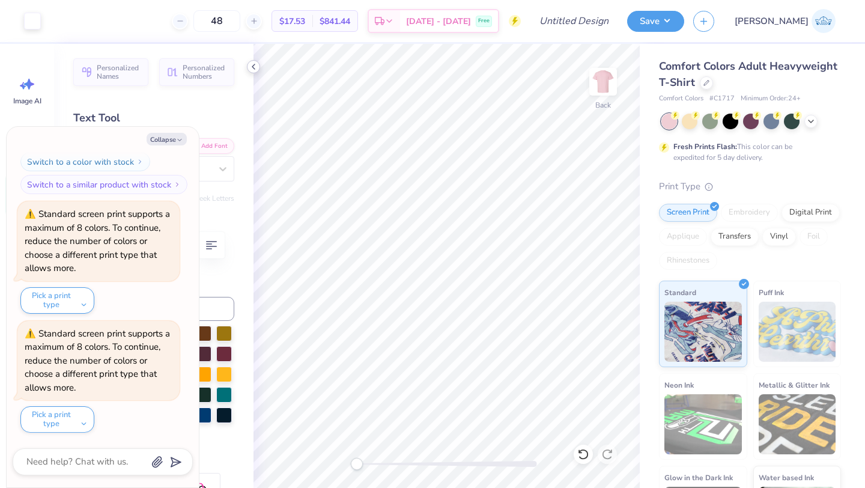
click at [253, 67] on icon at bounding box center [254, 67] width 10 height 10
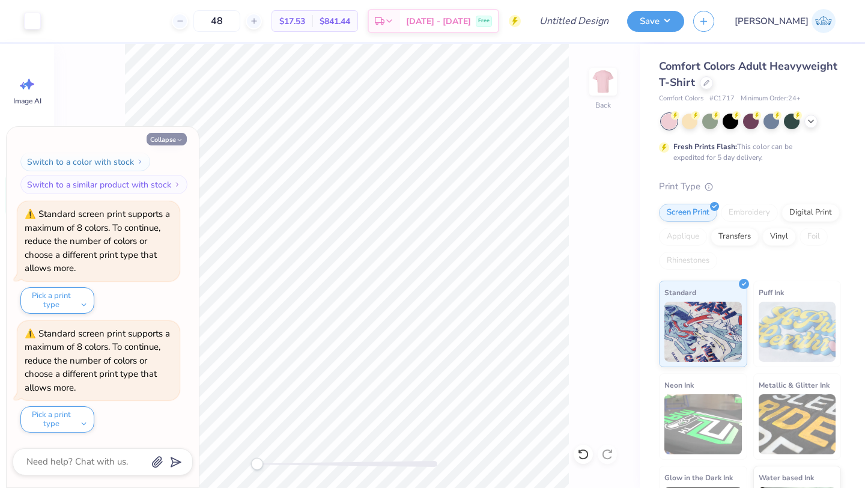
click at [182, 141] on icon "button" at bounding box center [179, 139] width 7 height 7
type textarea "x"
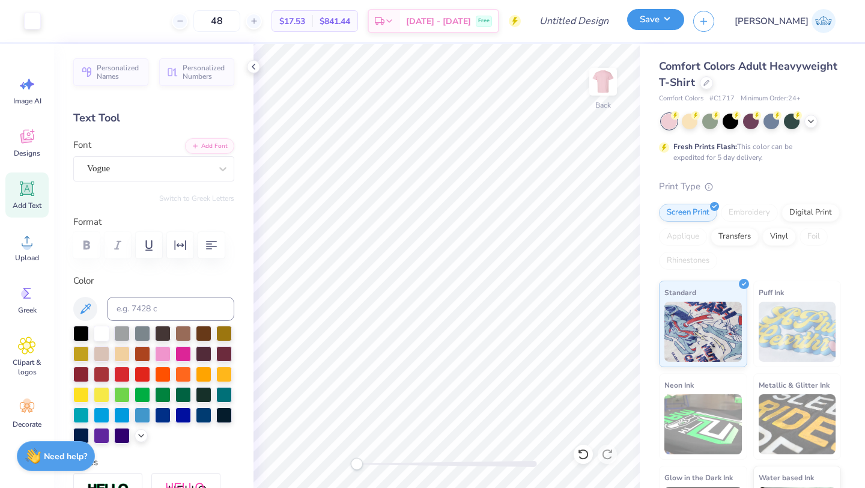
click at [684, 24] on button "Save" at bounding box center [655, 19] width 57 height 21
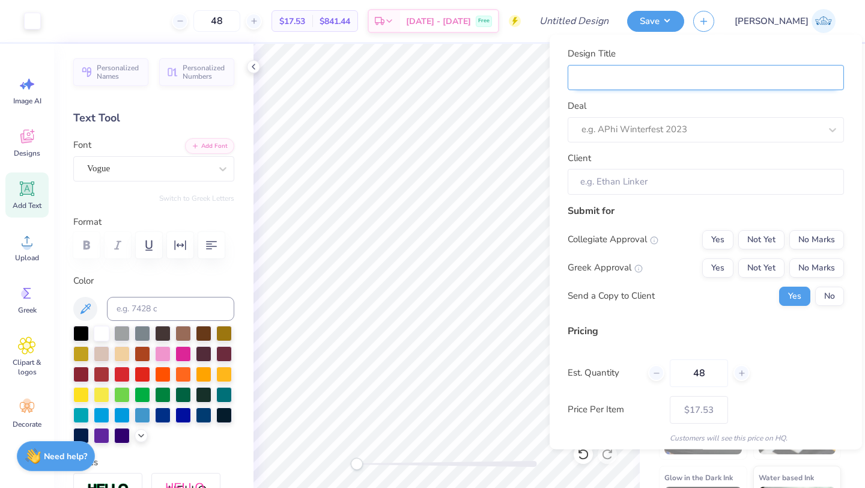
click at [680, 84] on input "Design Title" at bounding box center [705, 77] width 276 height 26
type input "L"
type input "Lo"
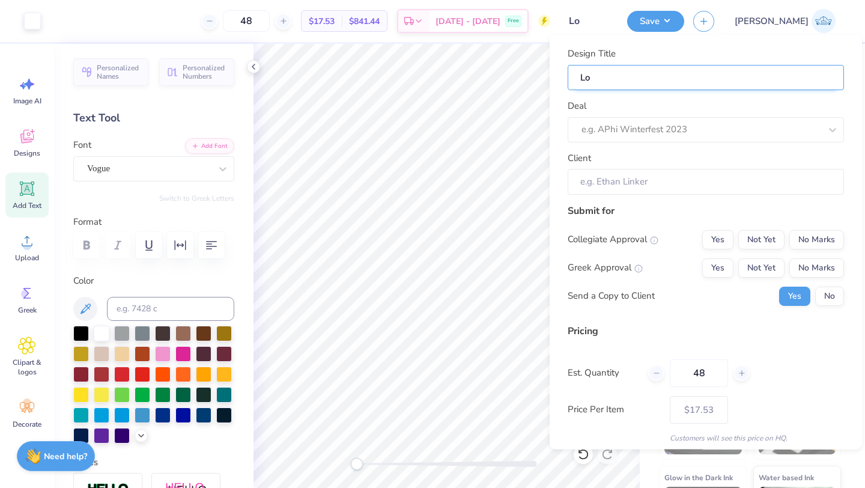
type input "Lov"
type input "Lovr"
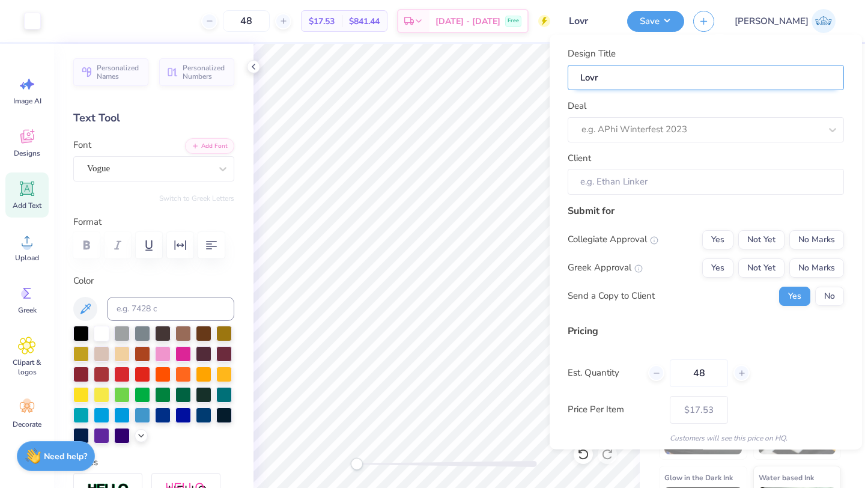
type input "Lovr"
type input "Lov"
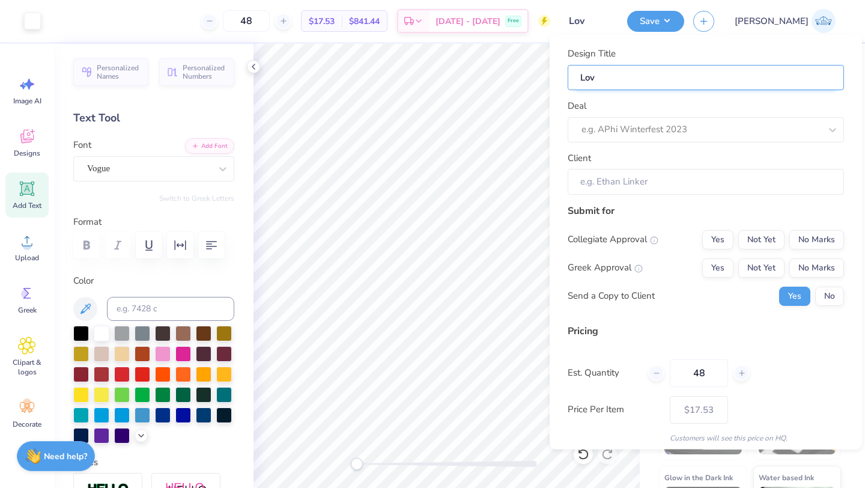
type input "Lo"
type input "L"
type input "S"
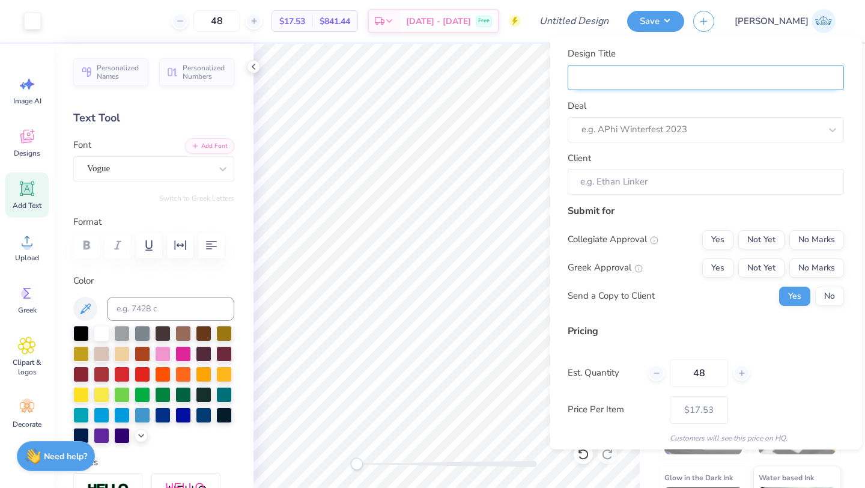
type input "S"
type input "SI"
type input "SIs"
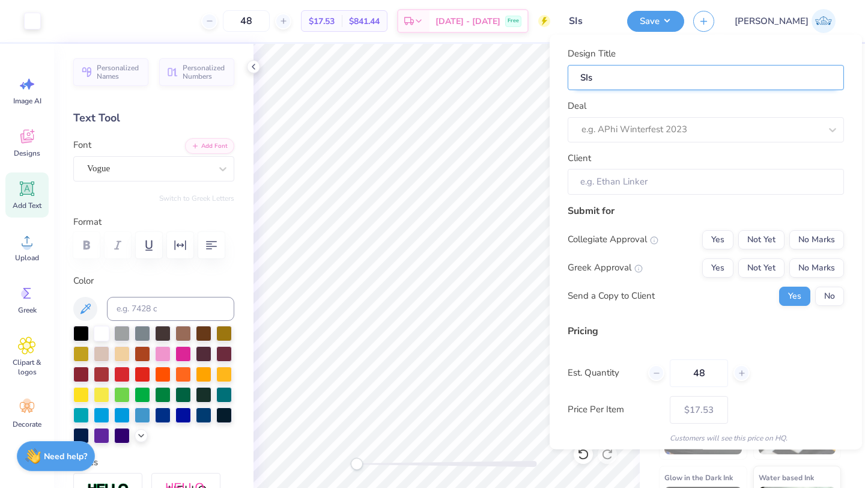
type input "SI"
type input "S"
type input "Si"
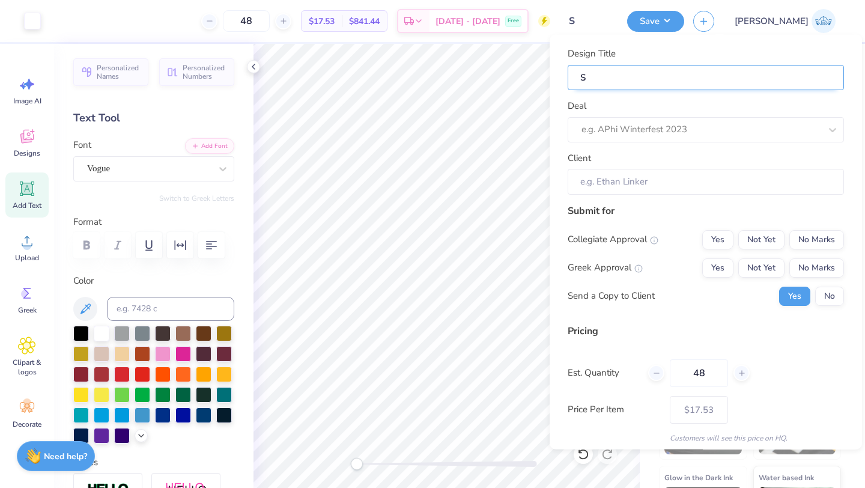
type input "Si"
type input "Sis"
type input "Sist"
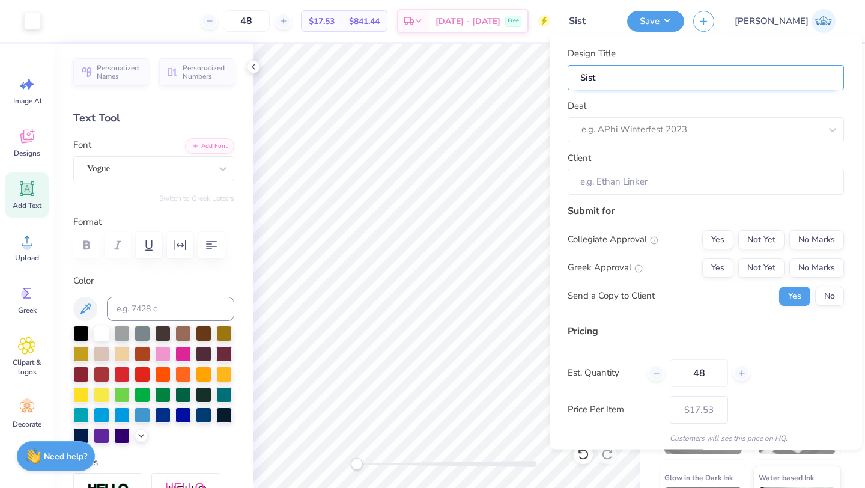
type input "Siste"
type input "Sister"
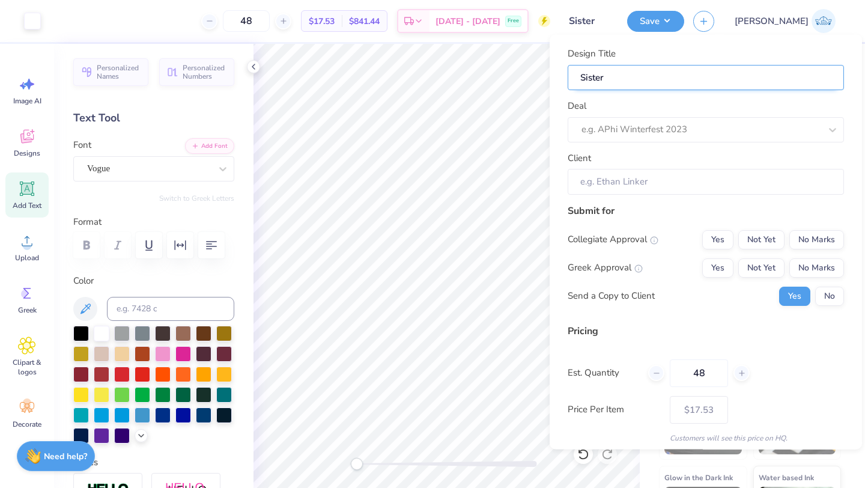
type input "Sister"
type input "Sister [DEMOGRAPHIC_DATA]"
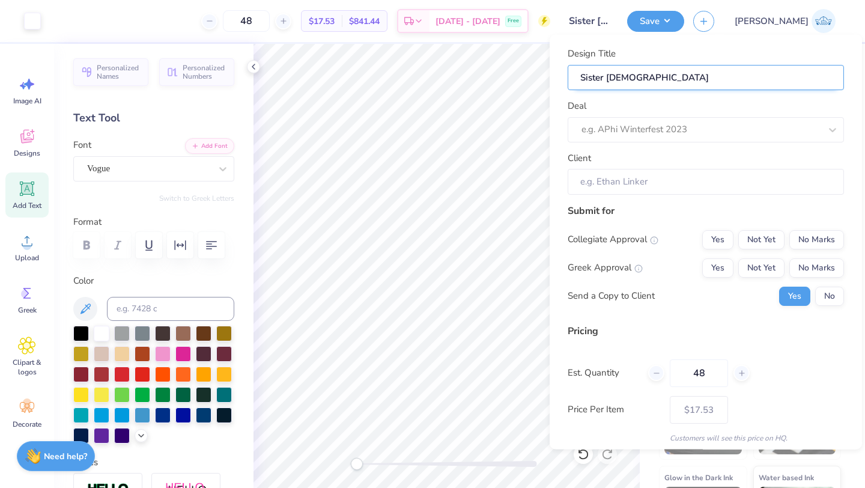
type input "Sister [DEMOGRAPHIC_DATA] S"
type input "Sister [DEMOGRAPHIC_DATA] SI"
drag, startPoint x: 770, startPoint y: 79, endPoint x: 552, endPoint y: 79, distance: 218.0
click at [552, 79] on div "Design Title Sister [DEMOGRAPHIC_DATA] Sister Love Your Body Deal e.g. APhi Win…" at bounding box center [705, 242] width 312 height 414
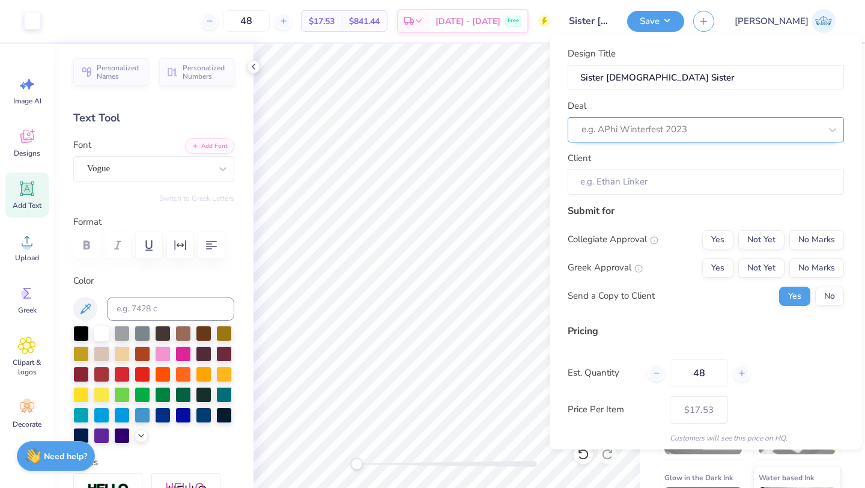
click at [658, 130] on div at bounding box center [700, 129] width 239 height 16
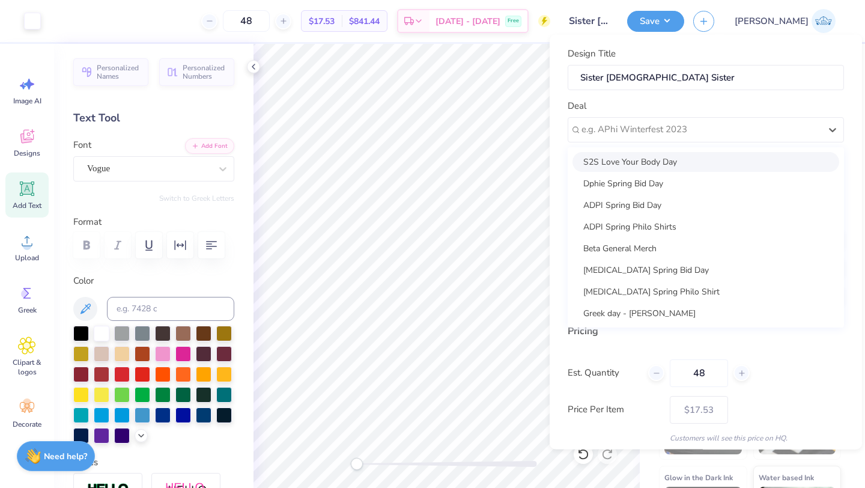
click at [644, 169] on div "S2S Love Your Body Day" at bounding box center [705, 161] width 267 height 20
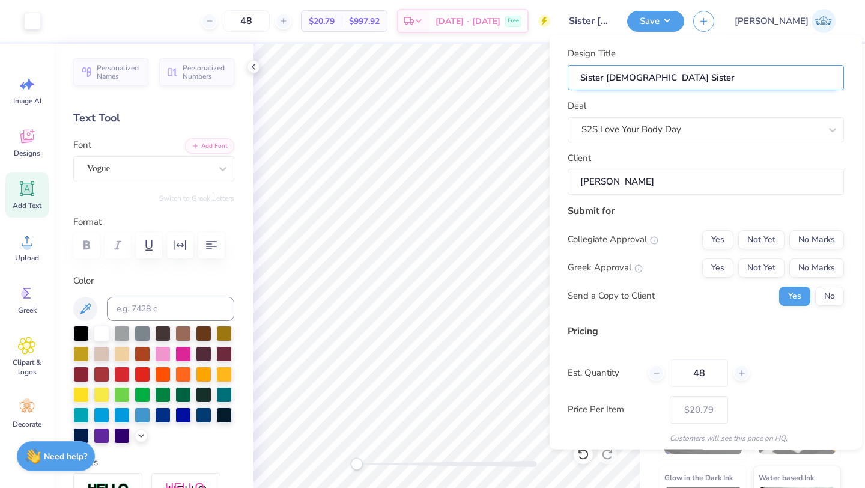
click at [668, 78] on input "Sister [DEMOGRAPHIC_DATA] Sister" at bounding box center [705, 77] width 276 height 26
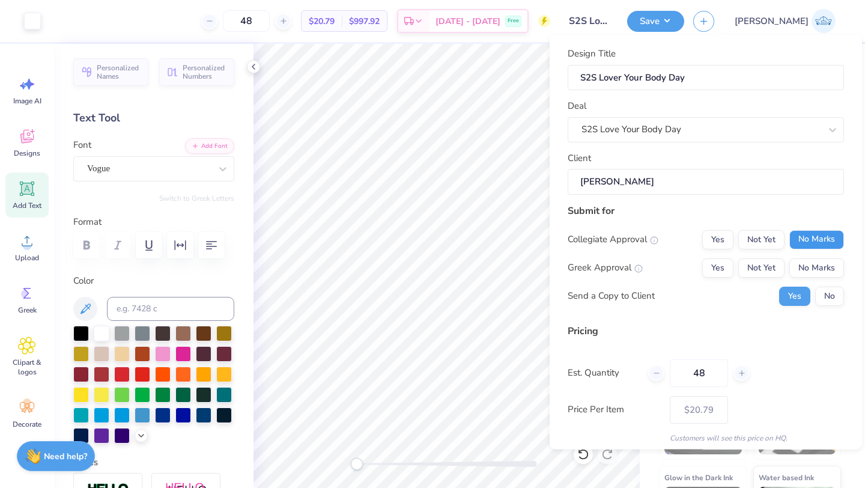
click at [802, 240] on button "No Marks" at bounding box center [816, 238] width 55 height 19
click at [811, 260] on button "No Marks" at bounding box center [816, 267] width 55 height 19
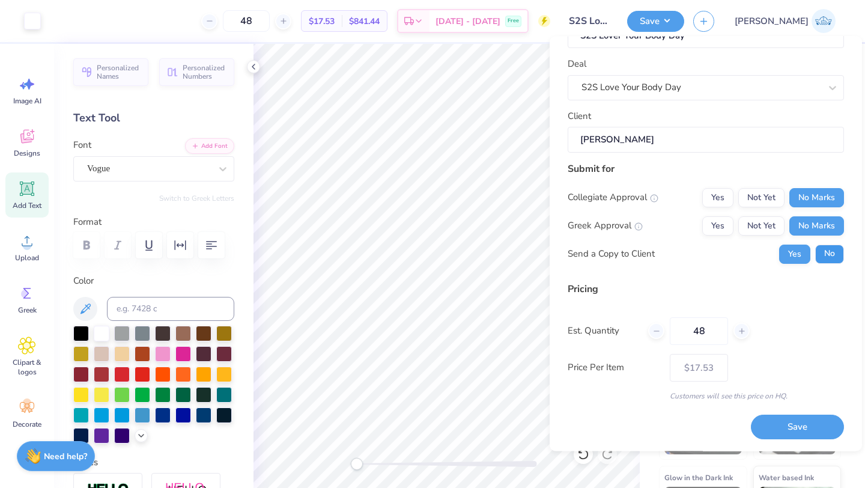
click at [831, 260] on button "No" at bounding box center [829, 253] width 29 height 19
click at [812, 425] on button "Save" at bounding box center [797, 427] width 93 height 25
